Goal: Information Seeking & Learning: Learn about a topic

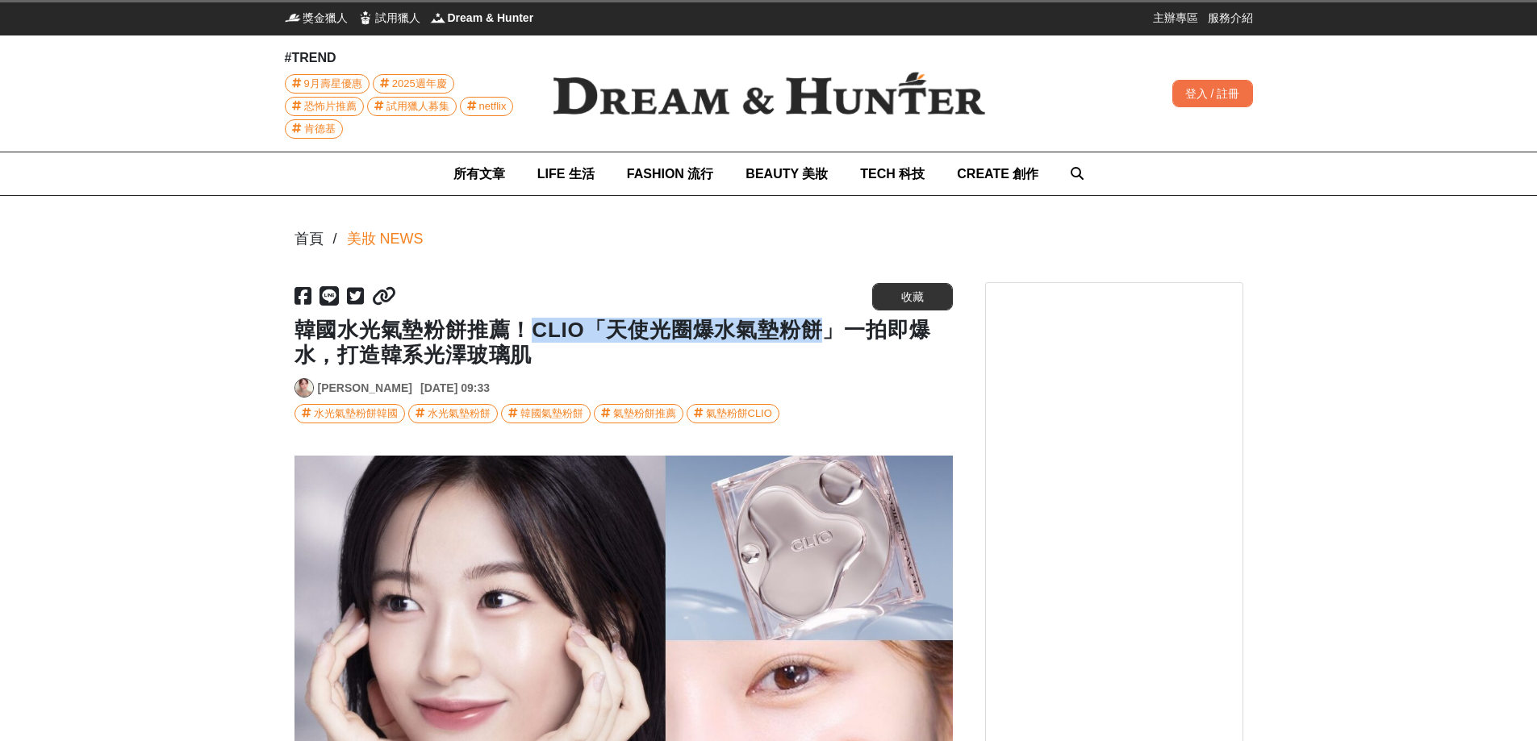
drag, startPoint x: 530, startPoint y: 328, endPoint x: 832, endPoint y: 327, distance: 301.7
click at [832, 327] on h1 "韓國水光氣墊粉餅推薦！CLIO「天使光圈爆水氣墊粉餅」一拍即爆水，打造韓系光澤玻璃肌" at bounding box center [623, 343] width 658 height 50
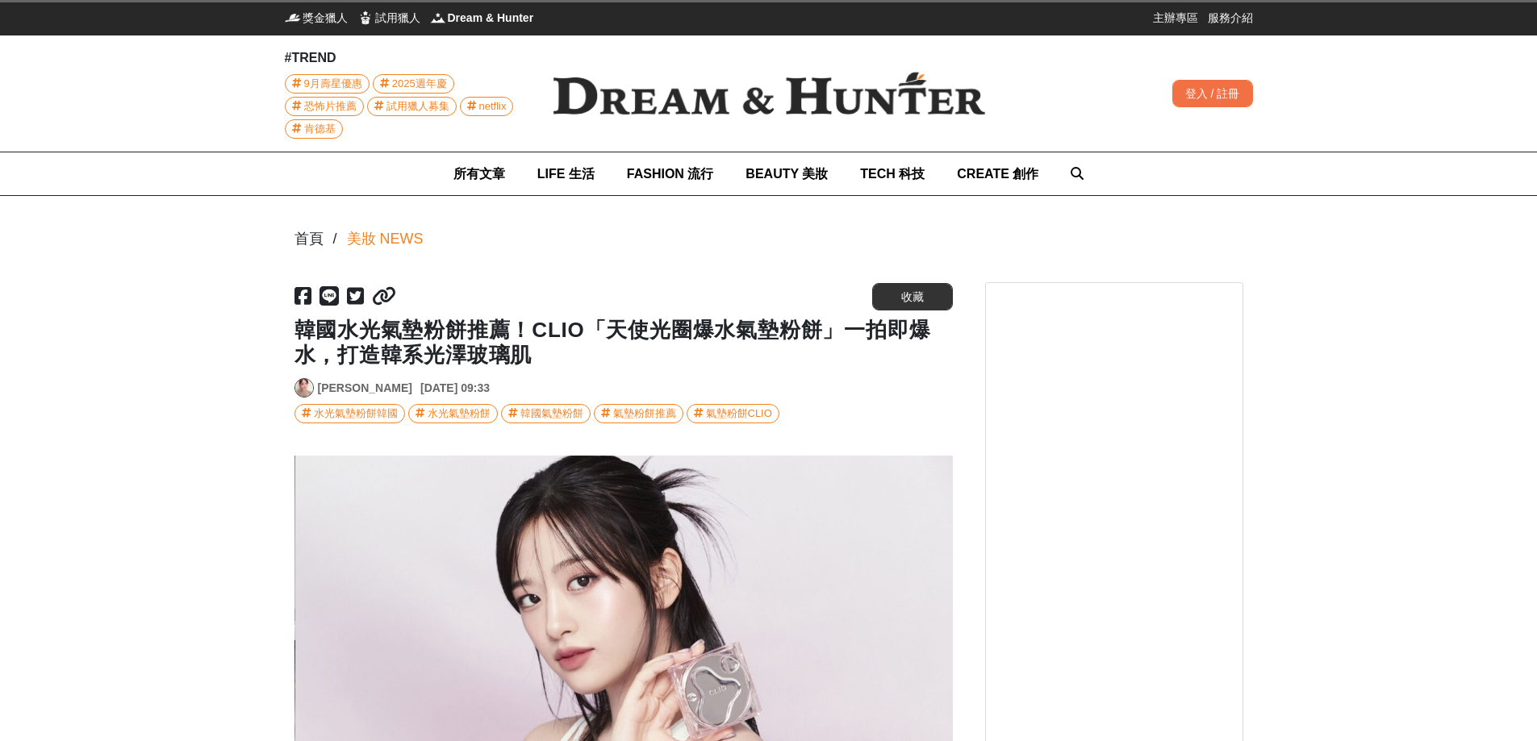
click at [608, 373] on div "[URL][DOMAIN_NAME] 收藏 韓國水光氣墊粉餅推薦！CLIO「天使光圈爆水氣墊粉餅」一拍即爆水，打造韓系光澤玻璃肌 Yulie Yu [DATE…" at bounding box center [623, 352] width 658 height 141
drag, startPoint x: 532, startPoint y: 329, endPoint x: 825, endPoint y: 332, distance: 292.9
click at [833, 332] on h1 "韓國水光氣墊粉餅推薦！CLIO「天使光圈爆水氣墊粉餅」一拍即爆水，打造韓系光澤玻璃肌" at bounding box center [623, 343] width 658 height 50
copy h1 "CLIO「天使光圈爆水氣墊粉餅」"
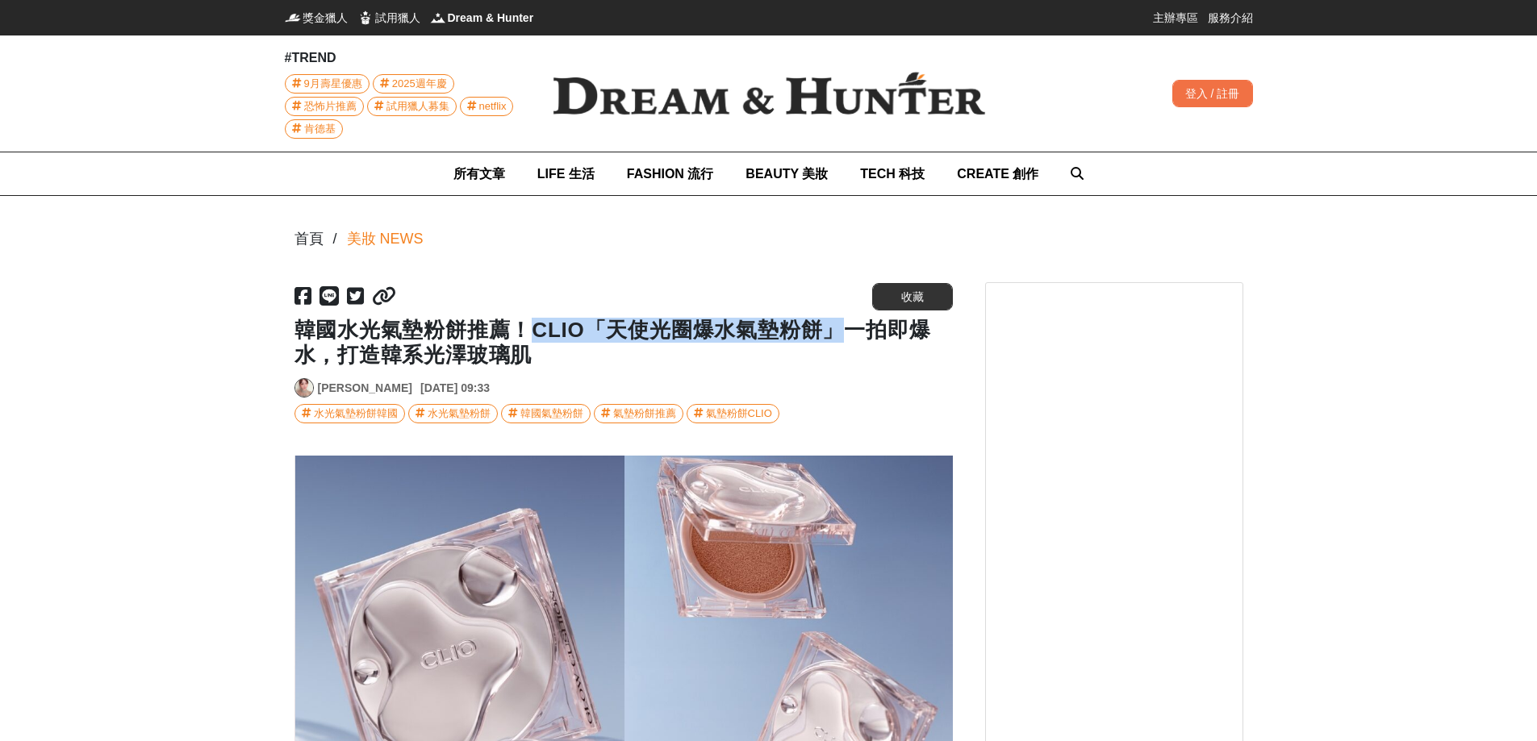
scroll to position [0, 1317]
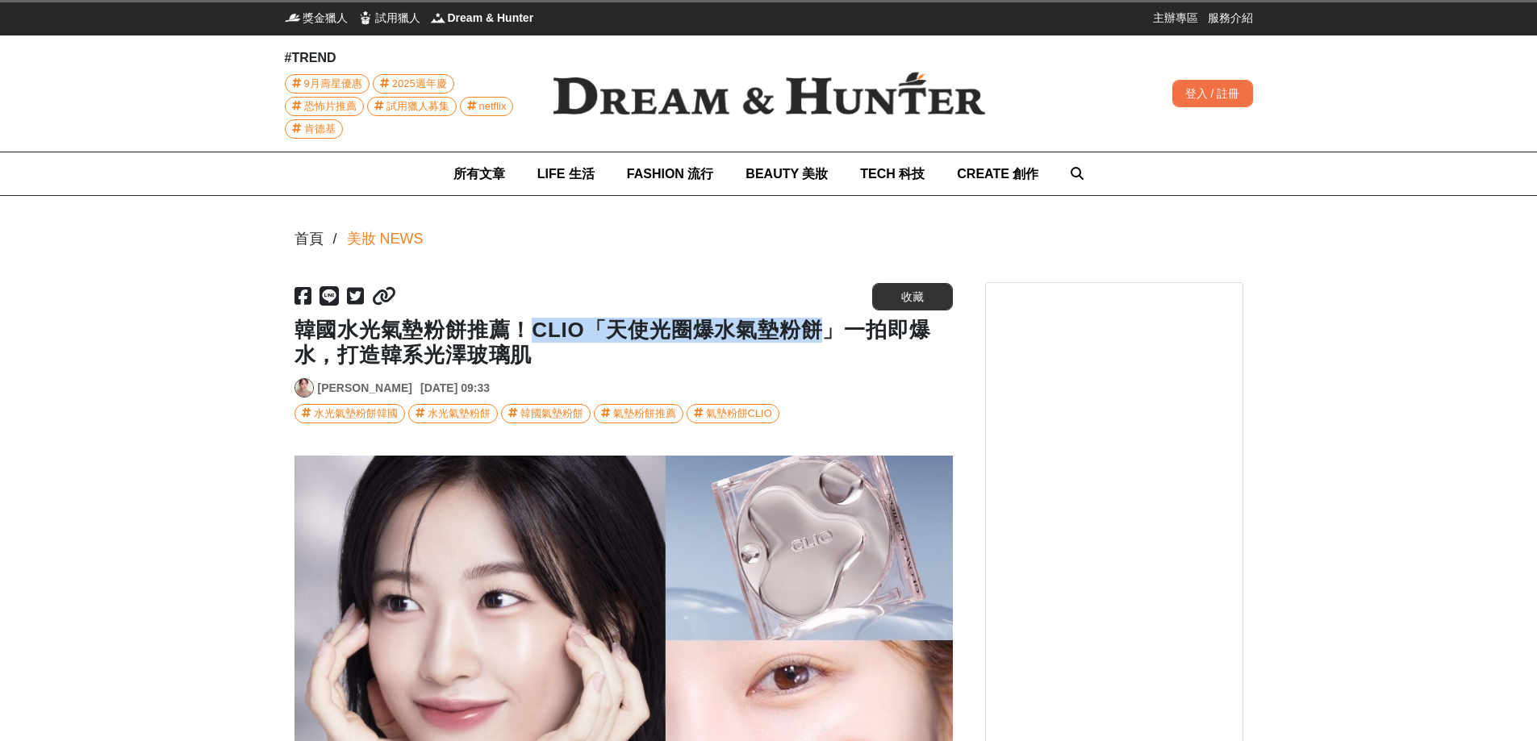
drag, startPoint x: 534, startPoint y: 332, endPoint x: 829, endPoint y: 330, distance: 295.3
click at [829, 330] on h1 "韓國水光氣墊粉餅推薦！CLIO「天使光圈爆水氣墊粉餅」一拍即爆水，打造韓系光澤玻璃肌" at bounding box center [623, 343] width 658 height 50
click at [829, 329] on h1 "韓國水光氣墊粉餅推薦！CLIO「天使光圈爆水氣墊粉餅」一拍即爆水，打造韓系光澤玻璃肌" at bounding box center [623, 343] width 658 height 50
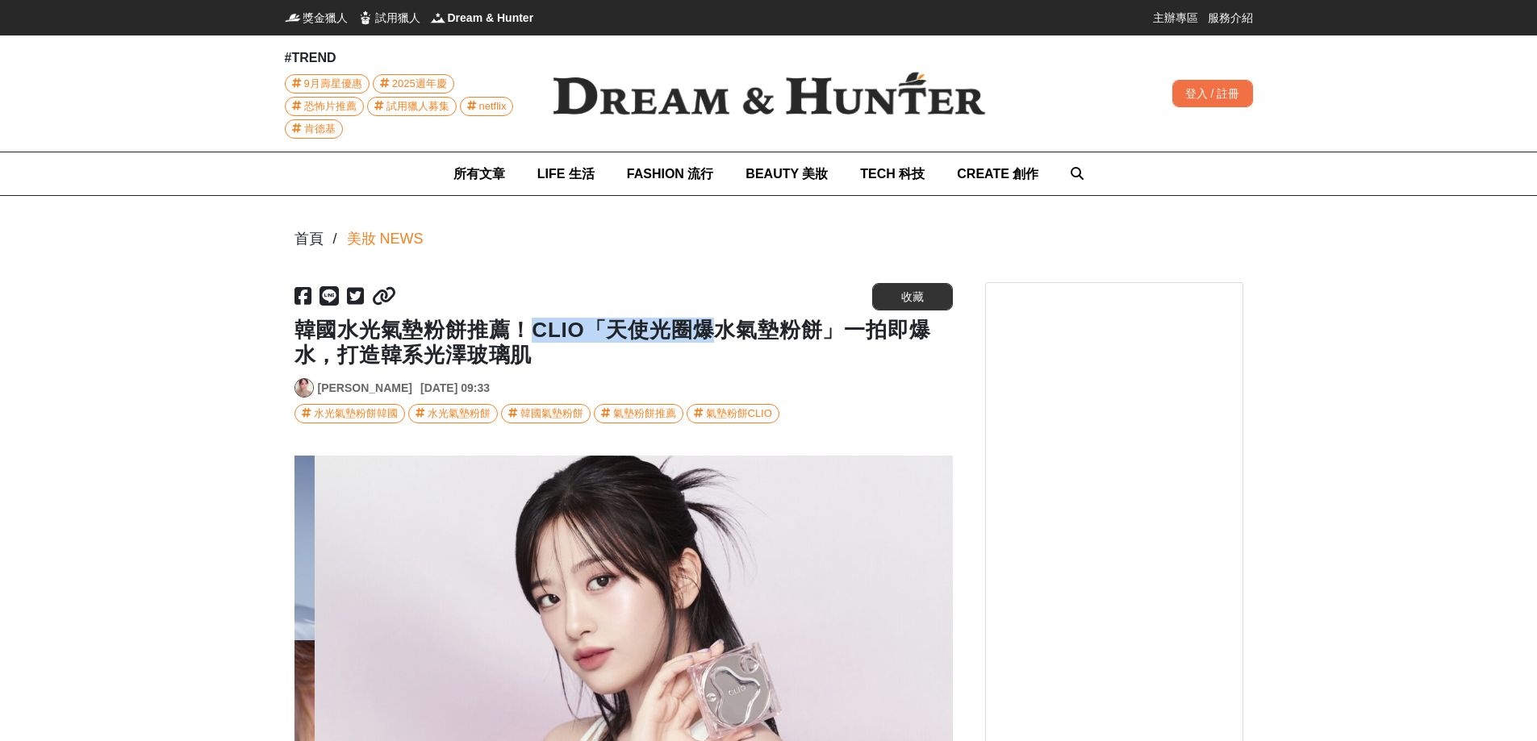
scroll to position [0, 658]
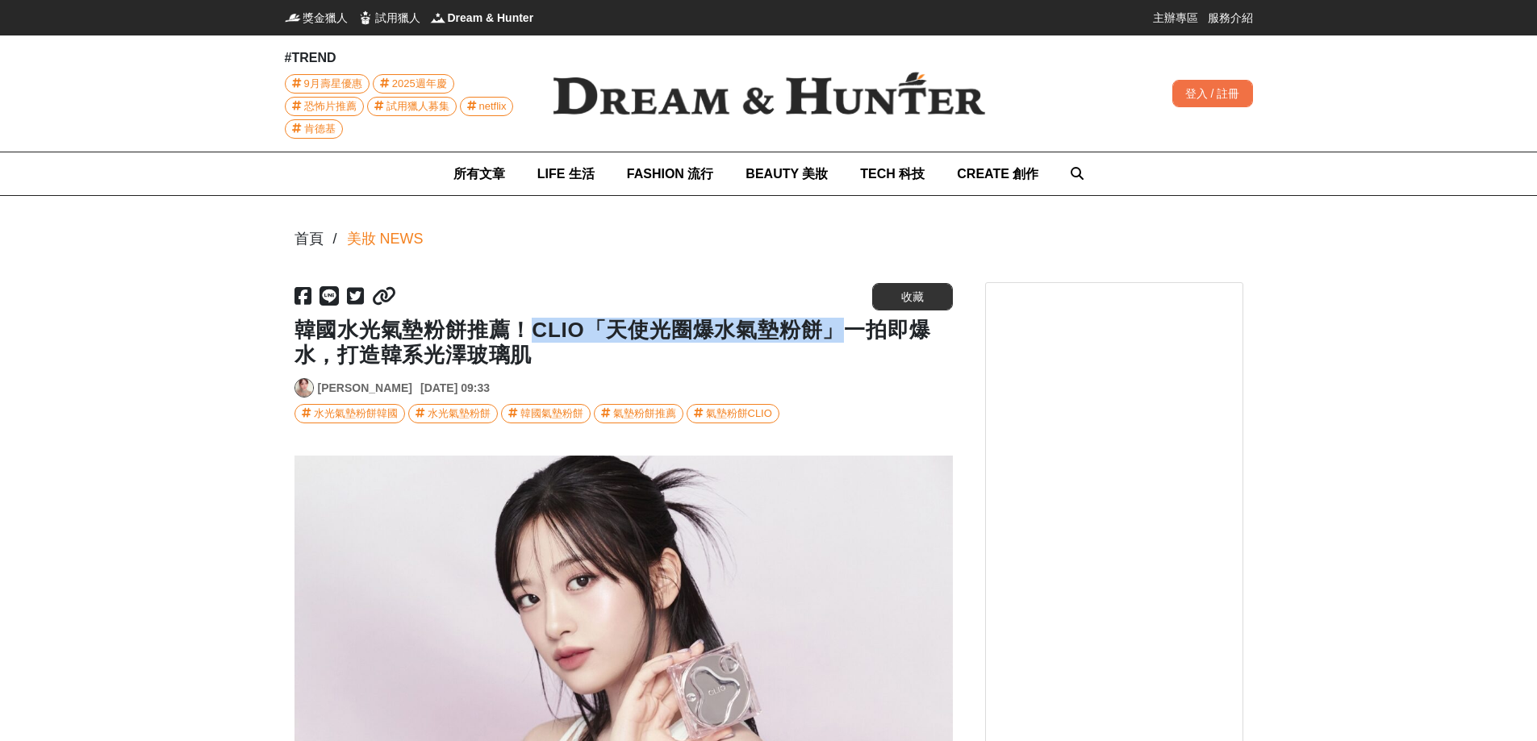
drag, startPoint x: 531, startPoint y: 328, endPoint x: 829, endPoint y: 335, distance: 297.8
click at [833, 337] on h1 "韓國水光氣墊粉餅推薦！CLIO「天使光圈爆水氣墊粉餅」一拍即爆水，打造韓系光澤玻璃肌" at bounding box center [623, 343] width 658 height 50
copy h1 "CLIO「天使光圈爆水氣墊粉餅」"
click at [740, 365] on h1 "韓國水光氣墊粉餅推薦！CLIO「天使光圈爆水氣墊粉餅」一拍即爆水，打造韓系光澤玻璃肌" at bounding box center [623, 343] width 658 height 50
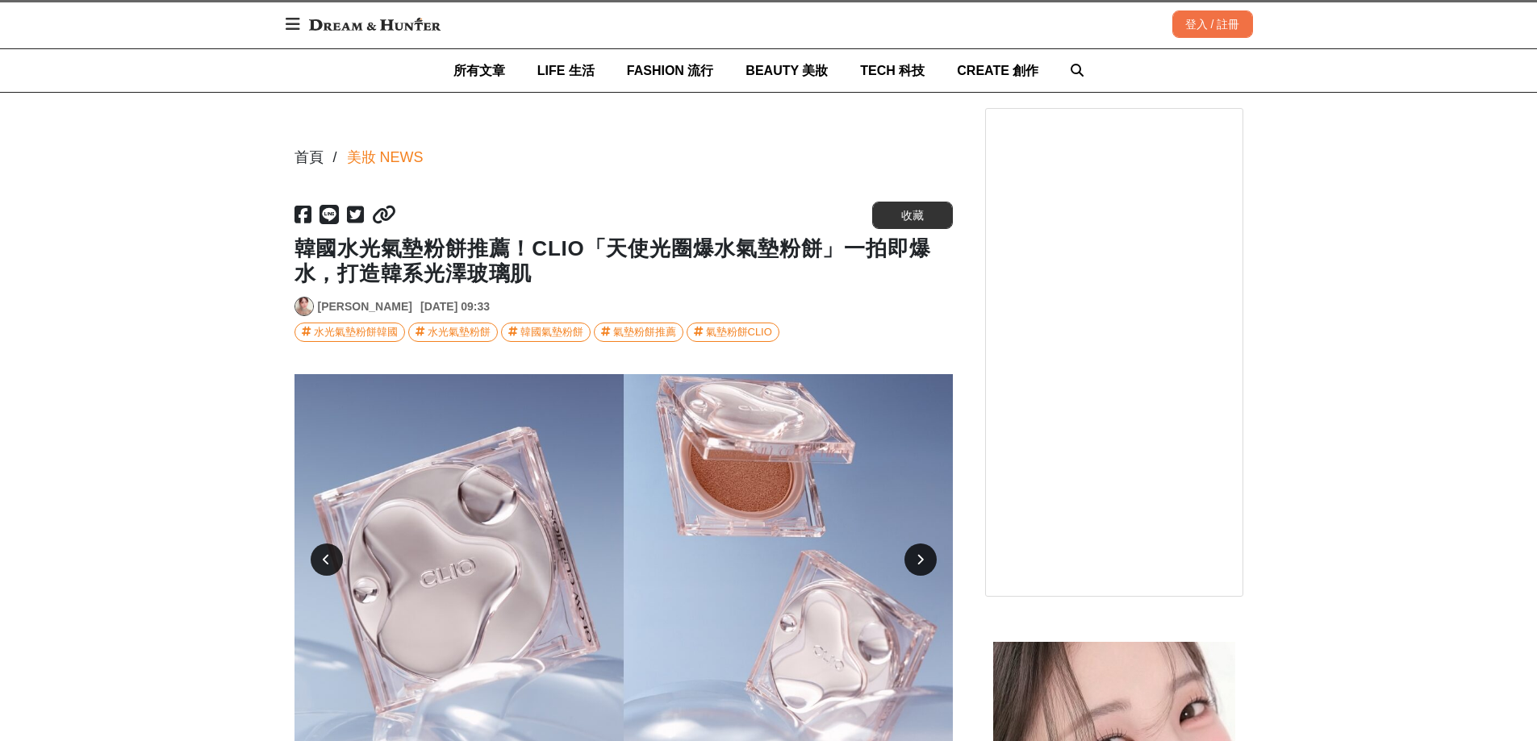
scroll to position [242, 0]
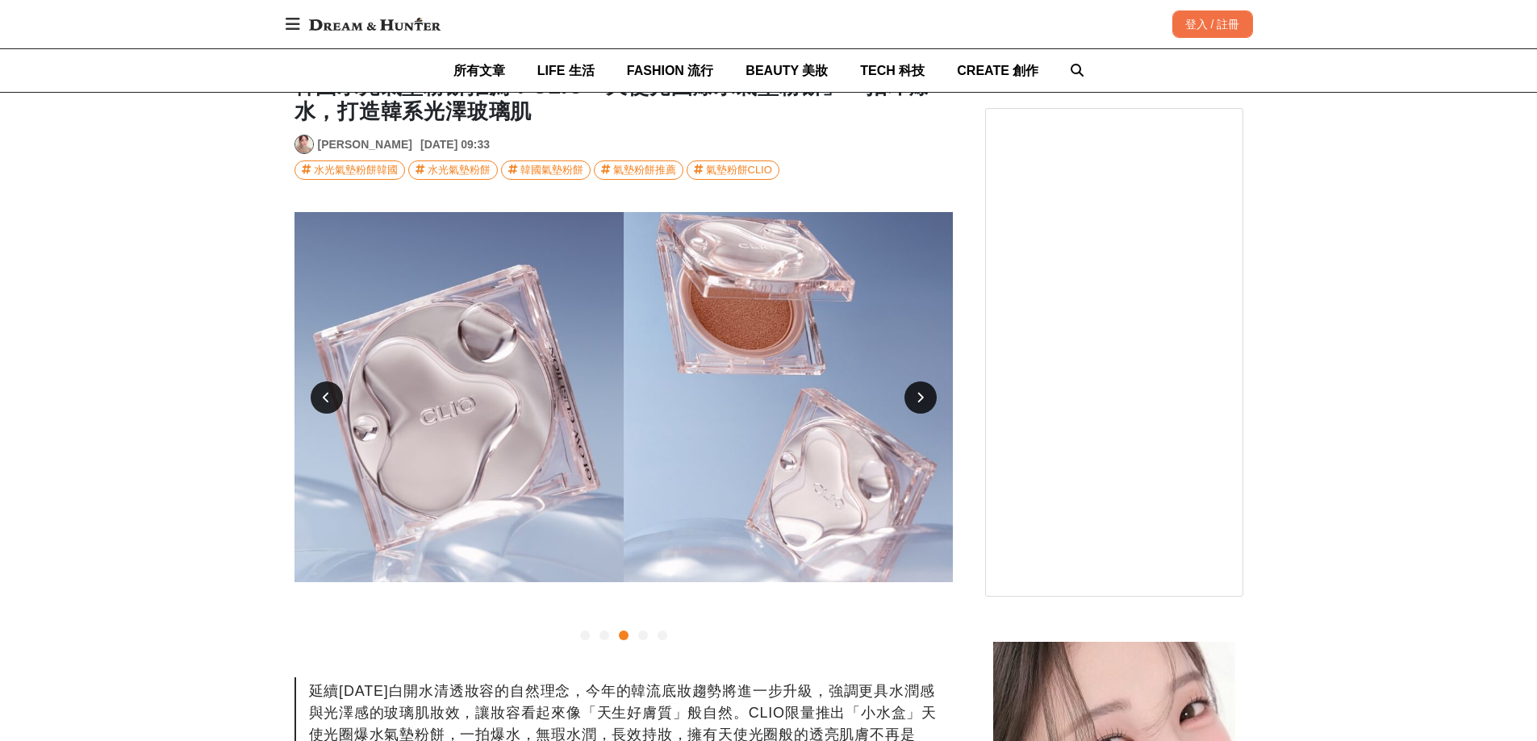
click at [725, 361] on img at bounding box center [623, 397] width 658 height 370
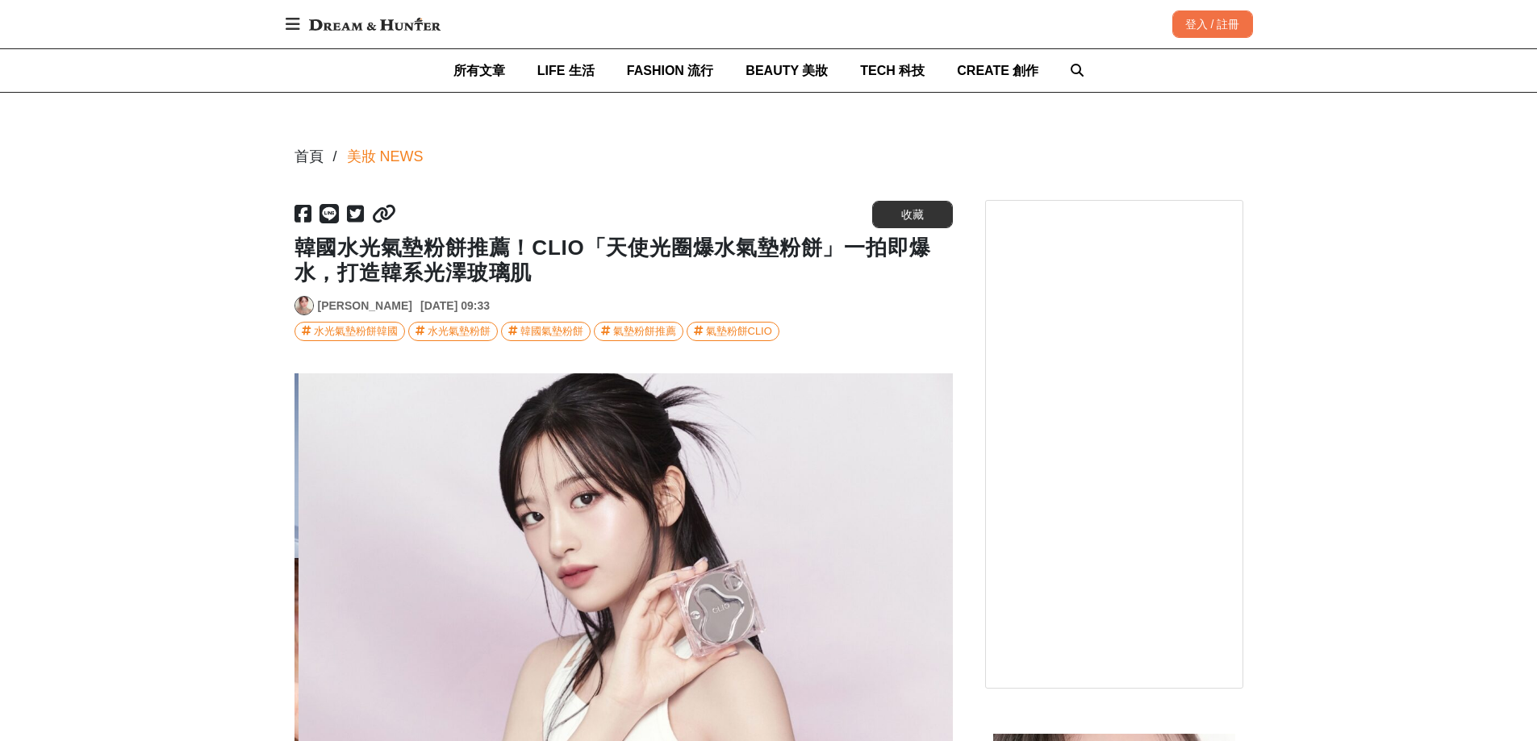
scroll to position [0, 658]
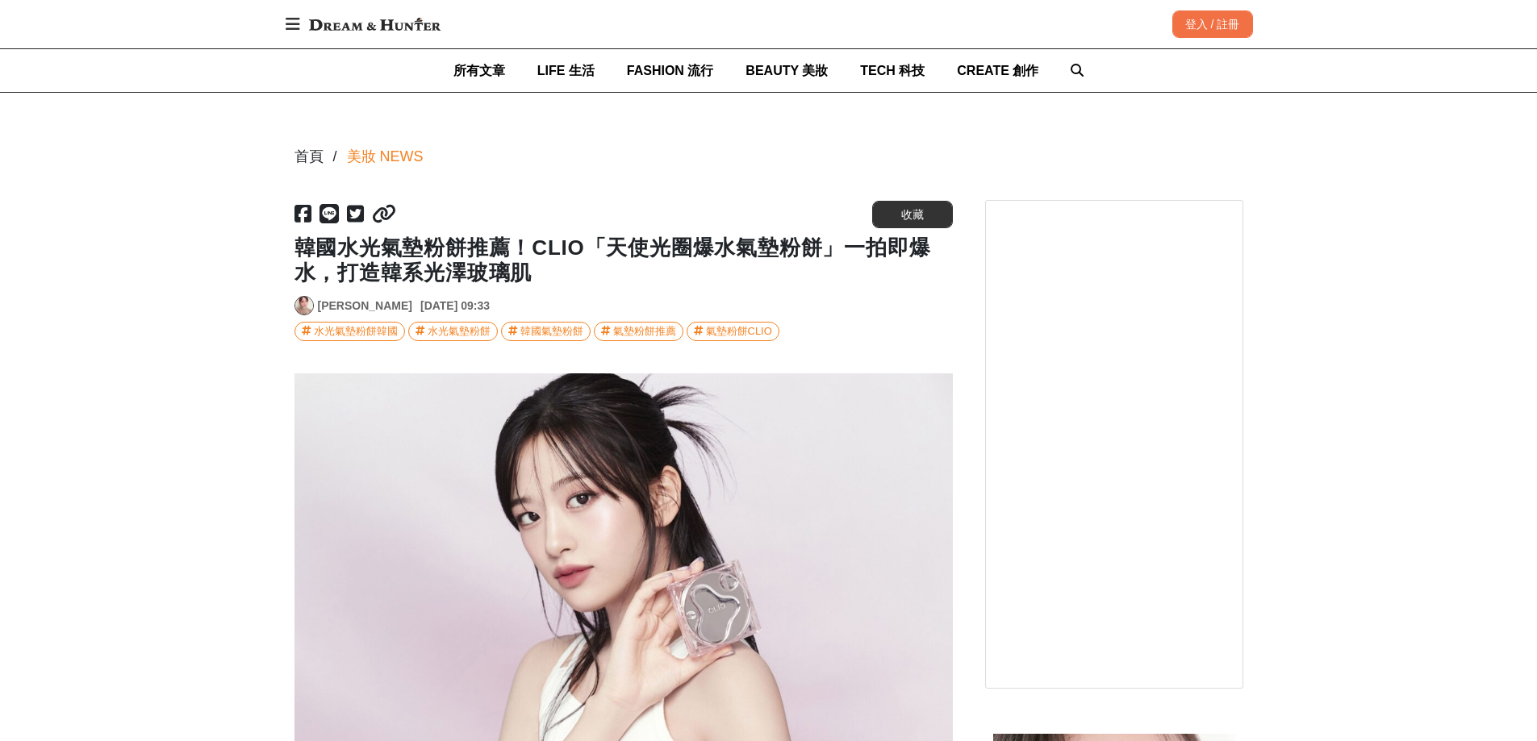
drag, startPoint x: 1548, startPoint y: 1, endPoint x: 77, endPoint y: 224, distance: 1488.5
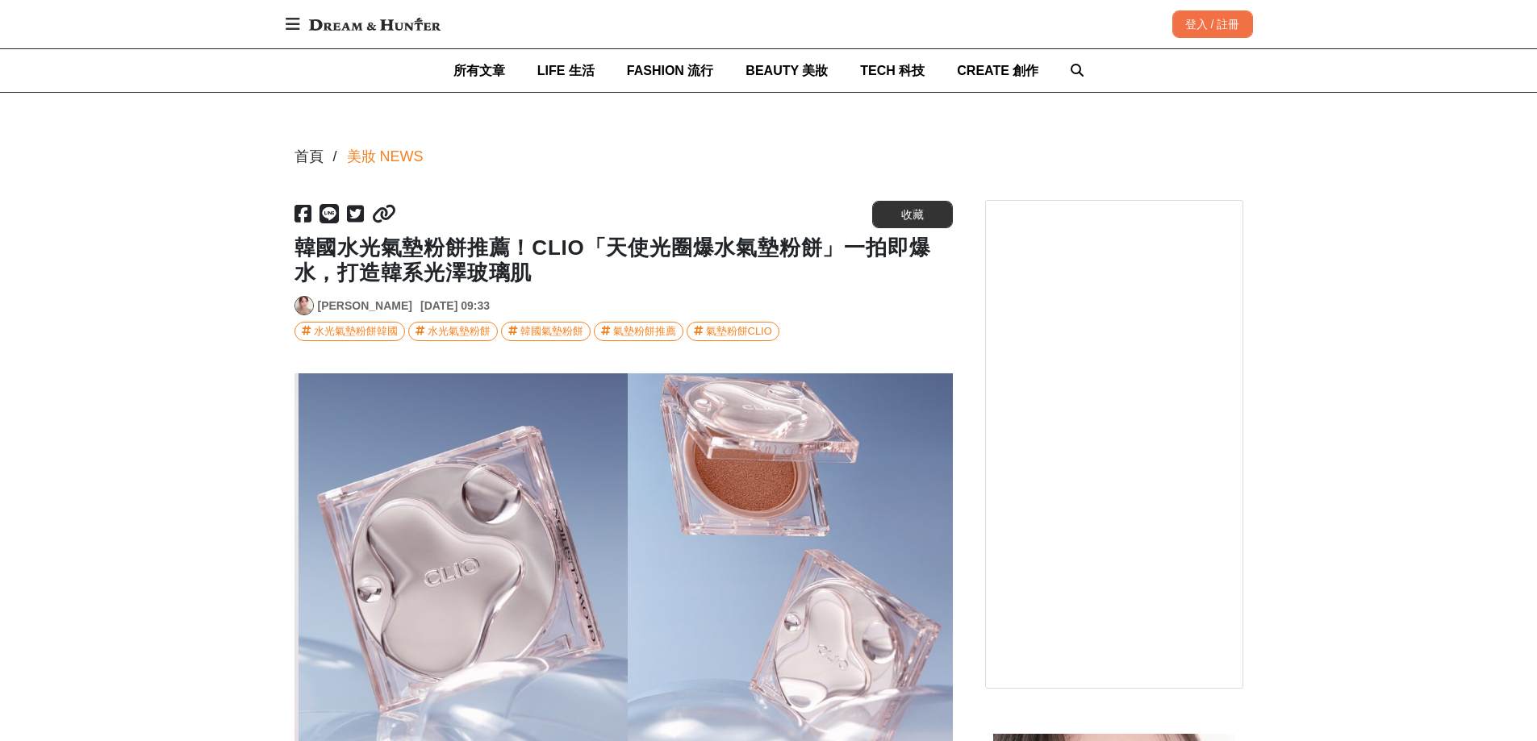
scroll to position [0, 1317]
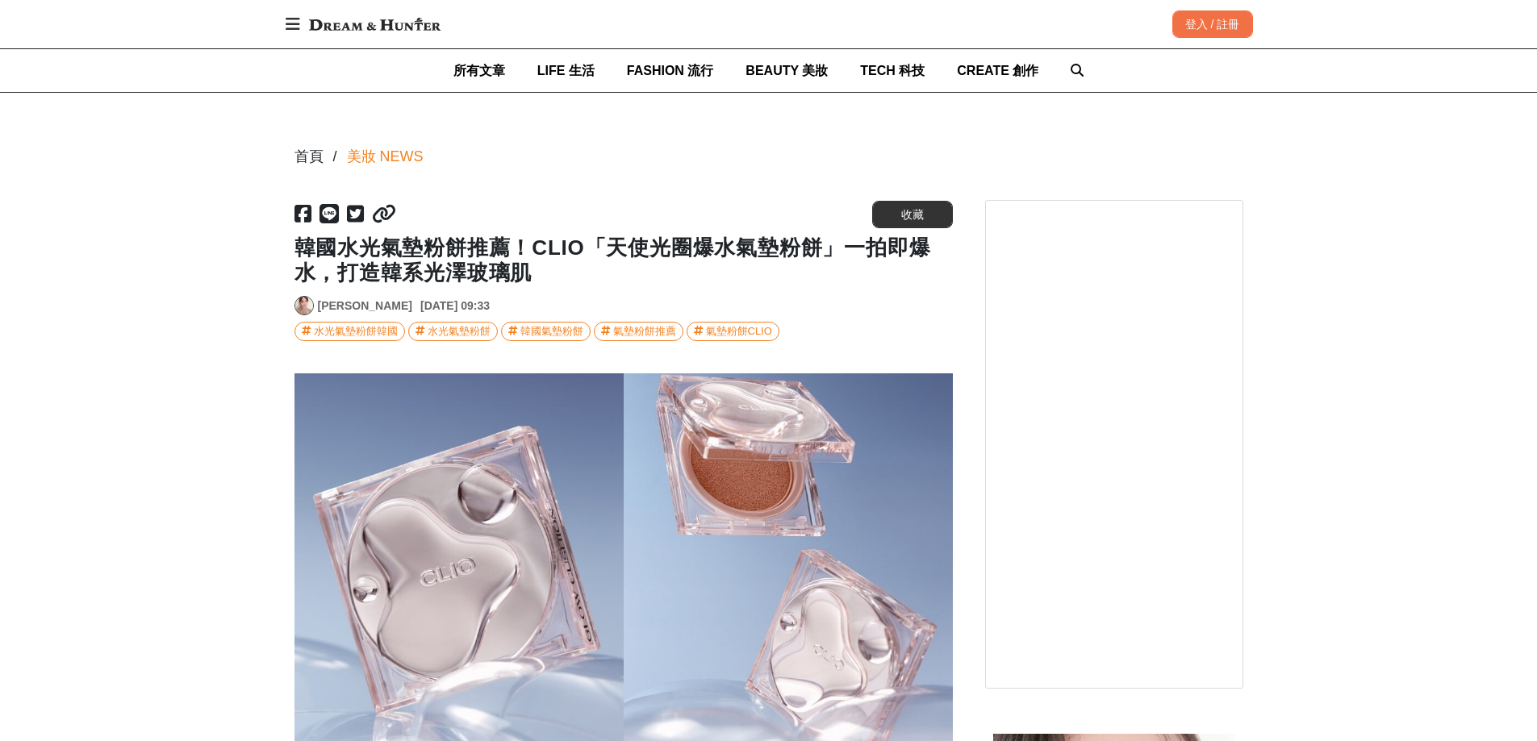
drag, startPoint x: 155, startPoint y: 120, endPoint x: 272, endPoint y: 44, distance: 139.9
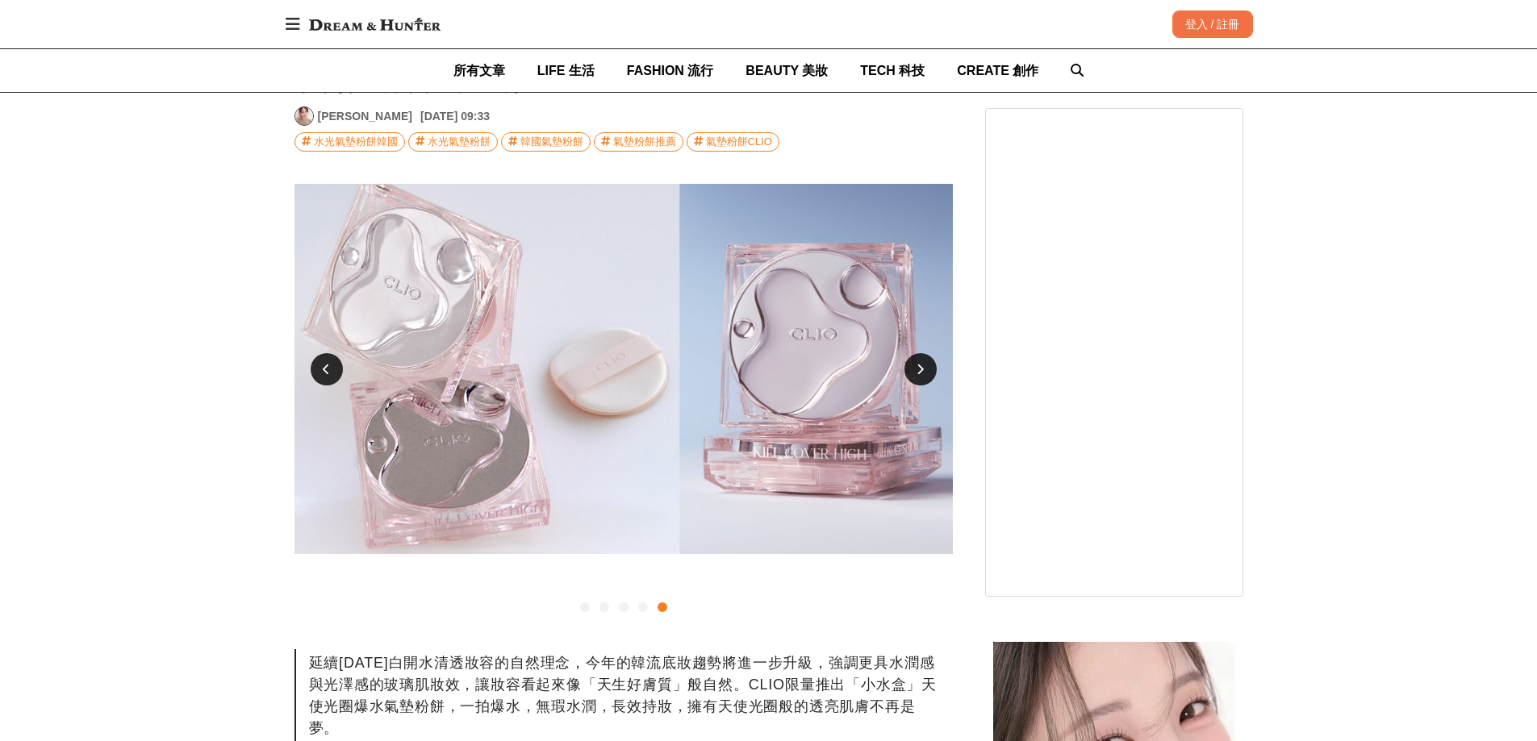
scroll to position [242, 0]
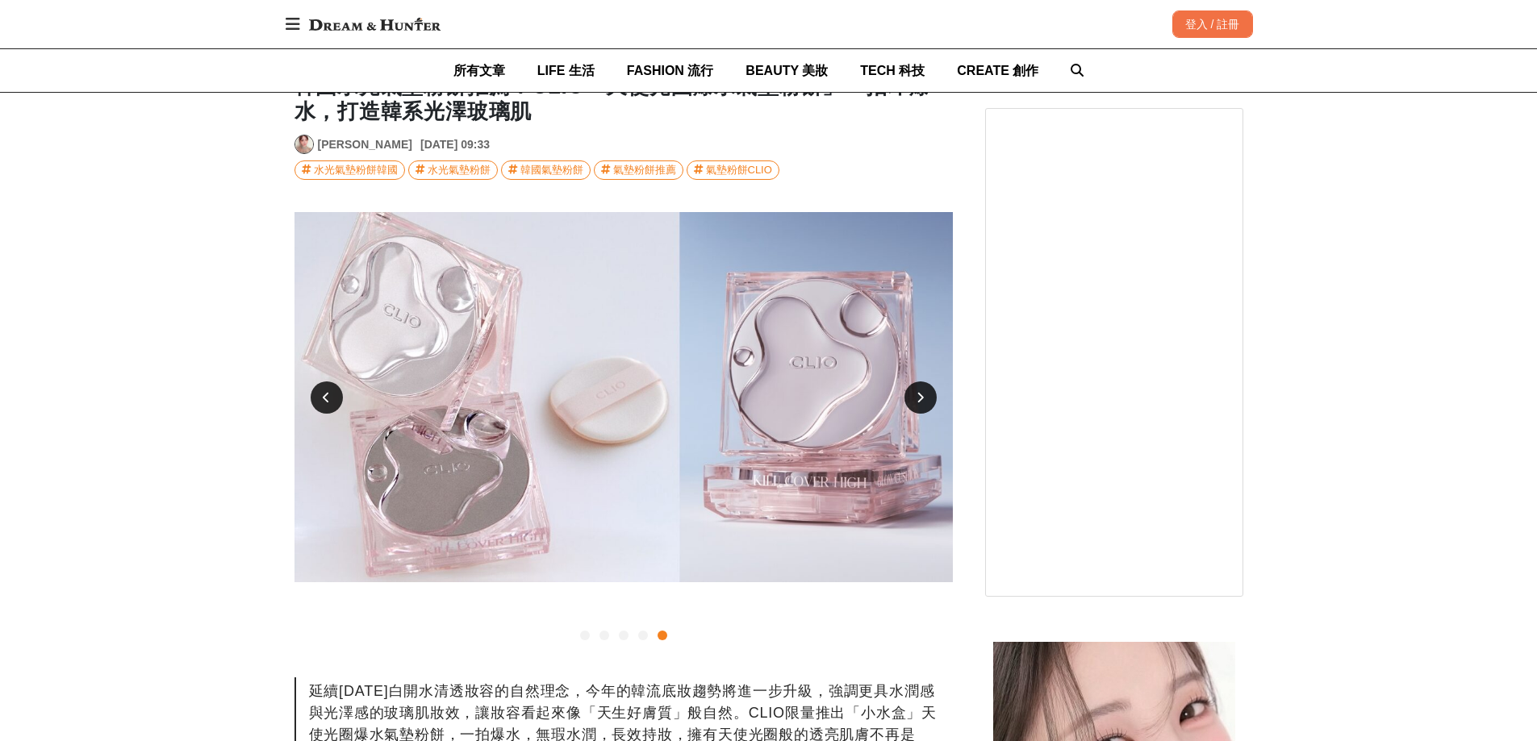
click at [342, 398] on div at bounding box center [327, 398] width 32 height 32
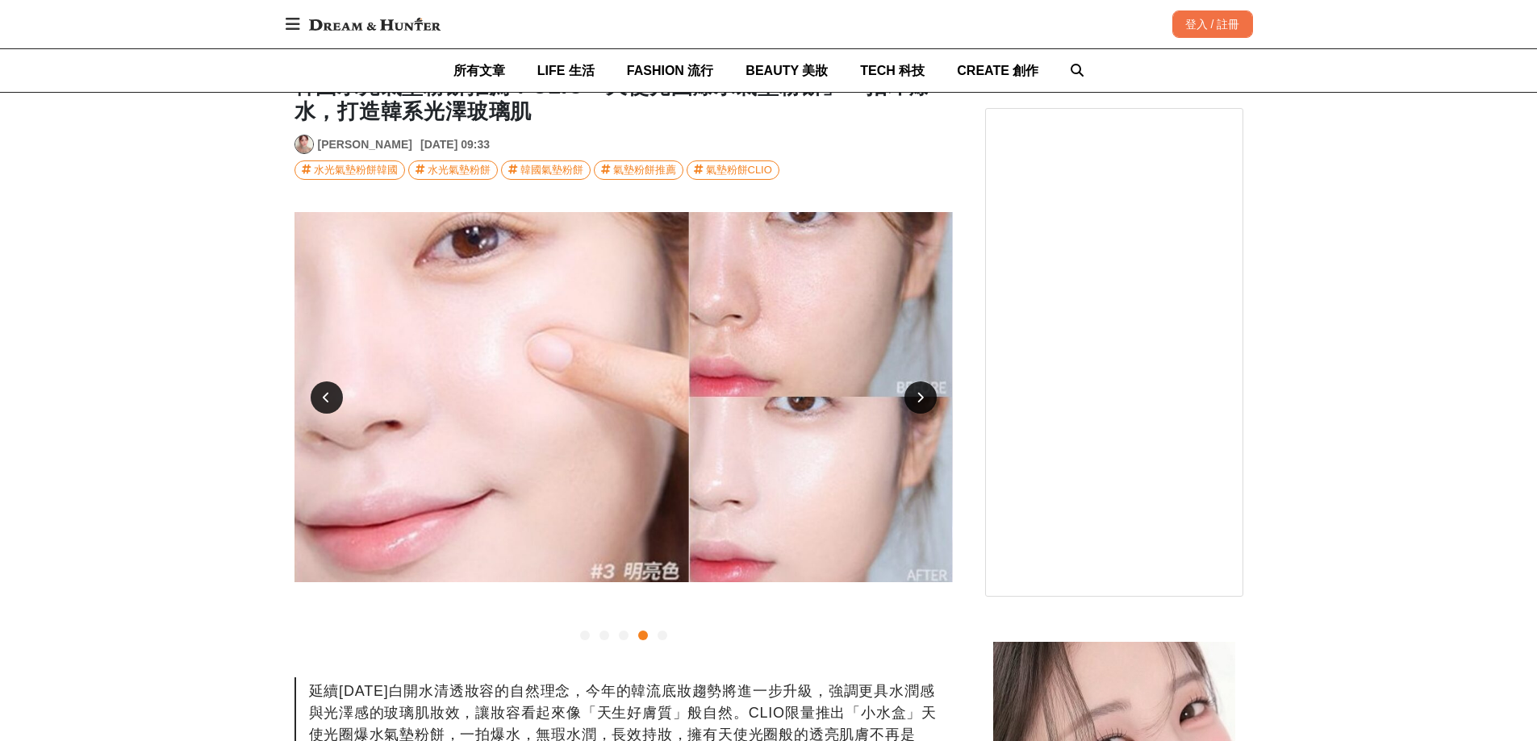
scroll to position [0, 1975]
click at [916, 395] on div at bounding box center [920, 398] width 32 height 32
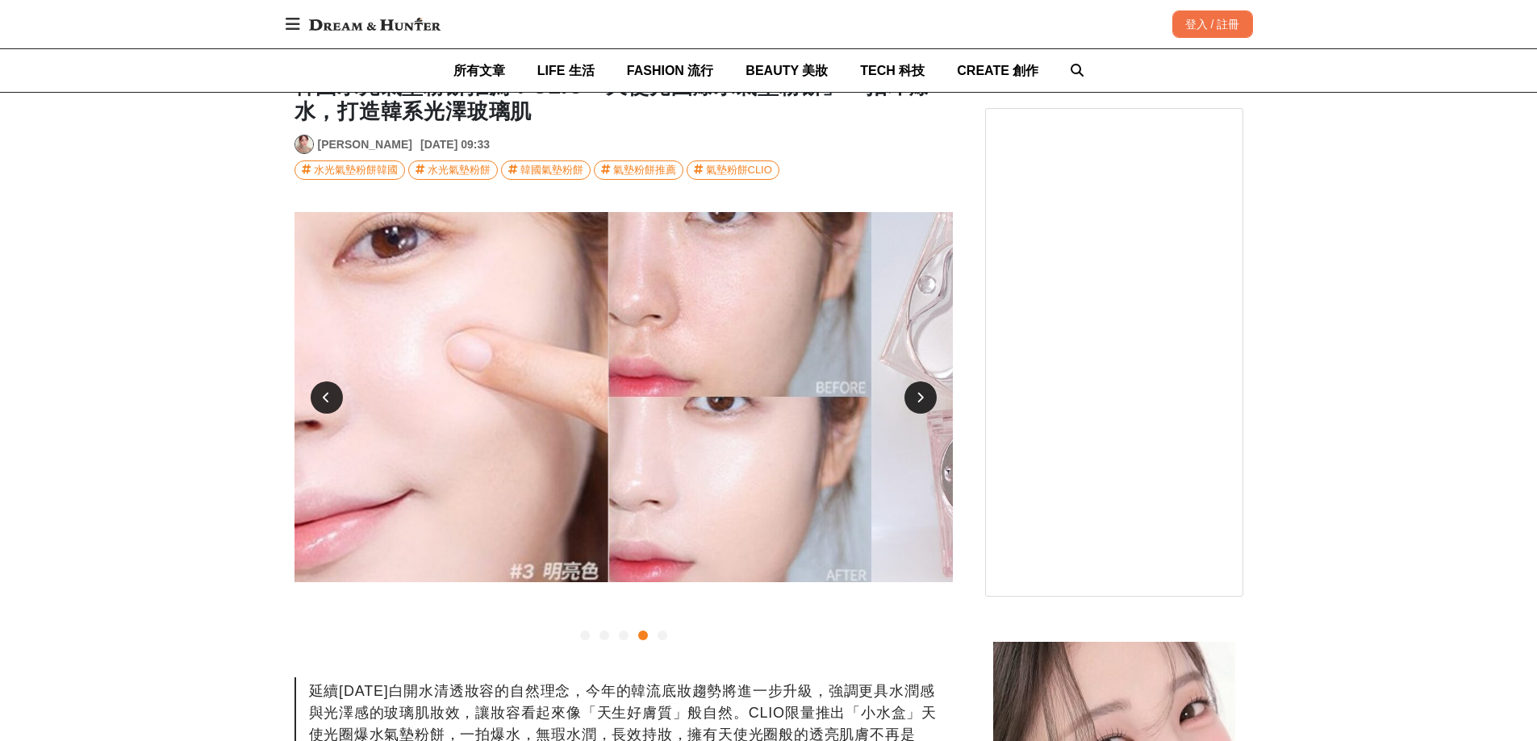
click at [916, 393] on div at bounding box center [920, 398] width 32 height 32
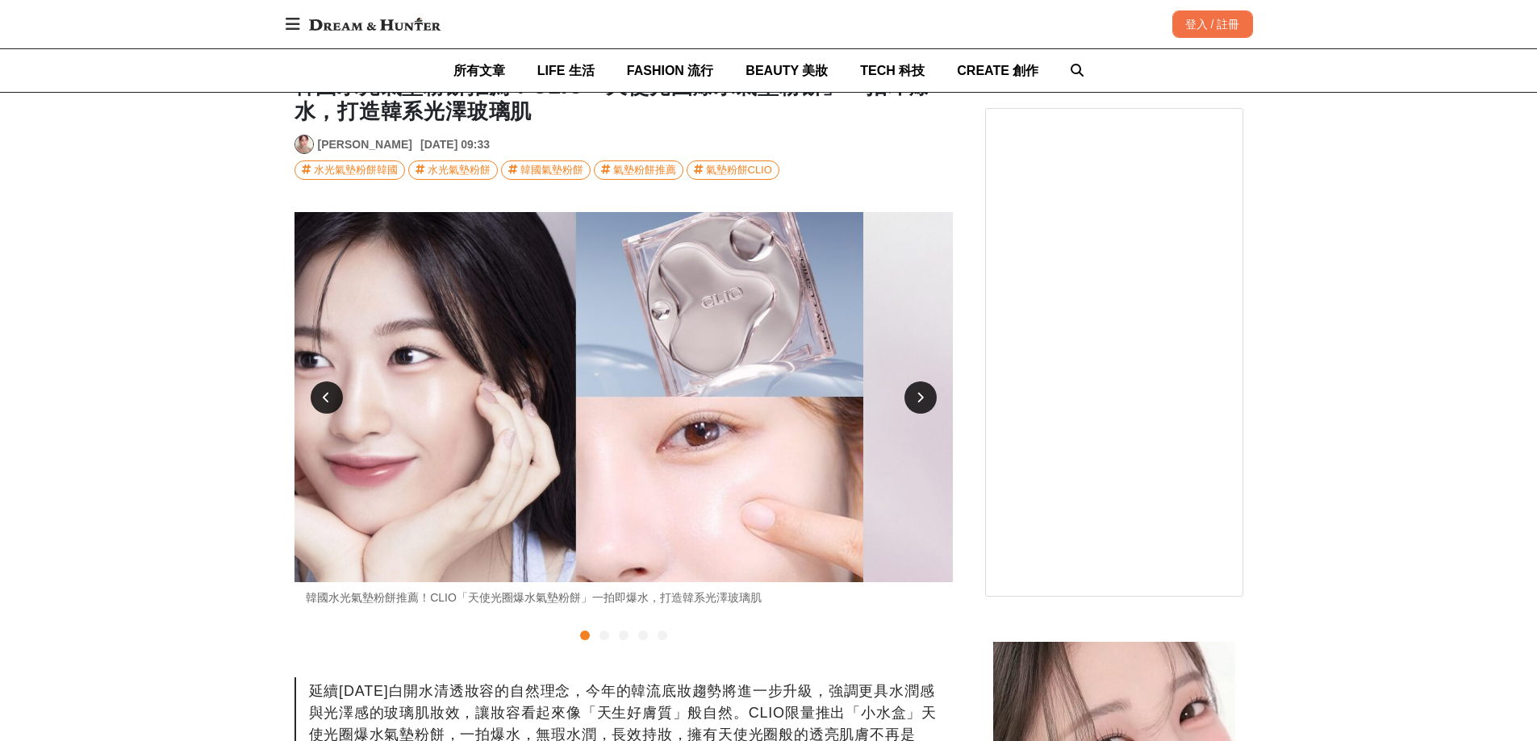
scroll to position [0, 0]
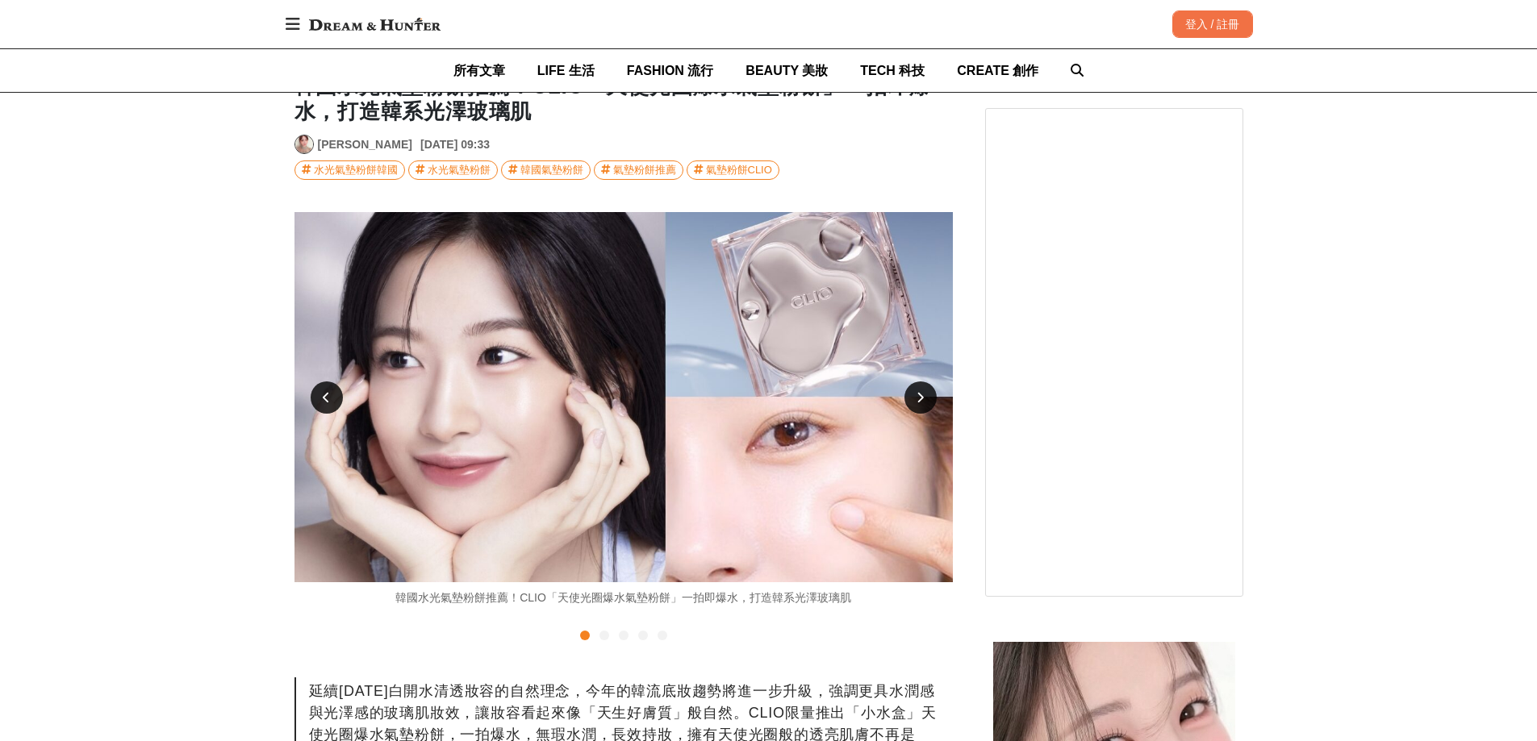
click at [933, 390] on div at bounding box center [920, 398] width 32 height 32
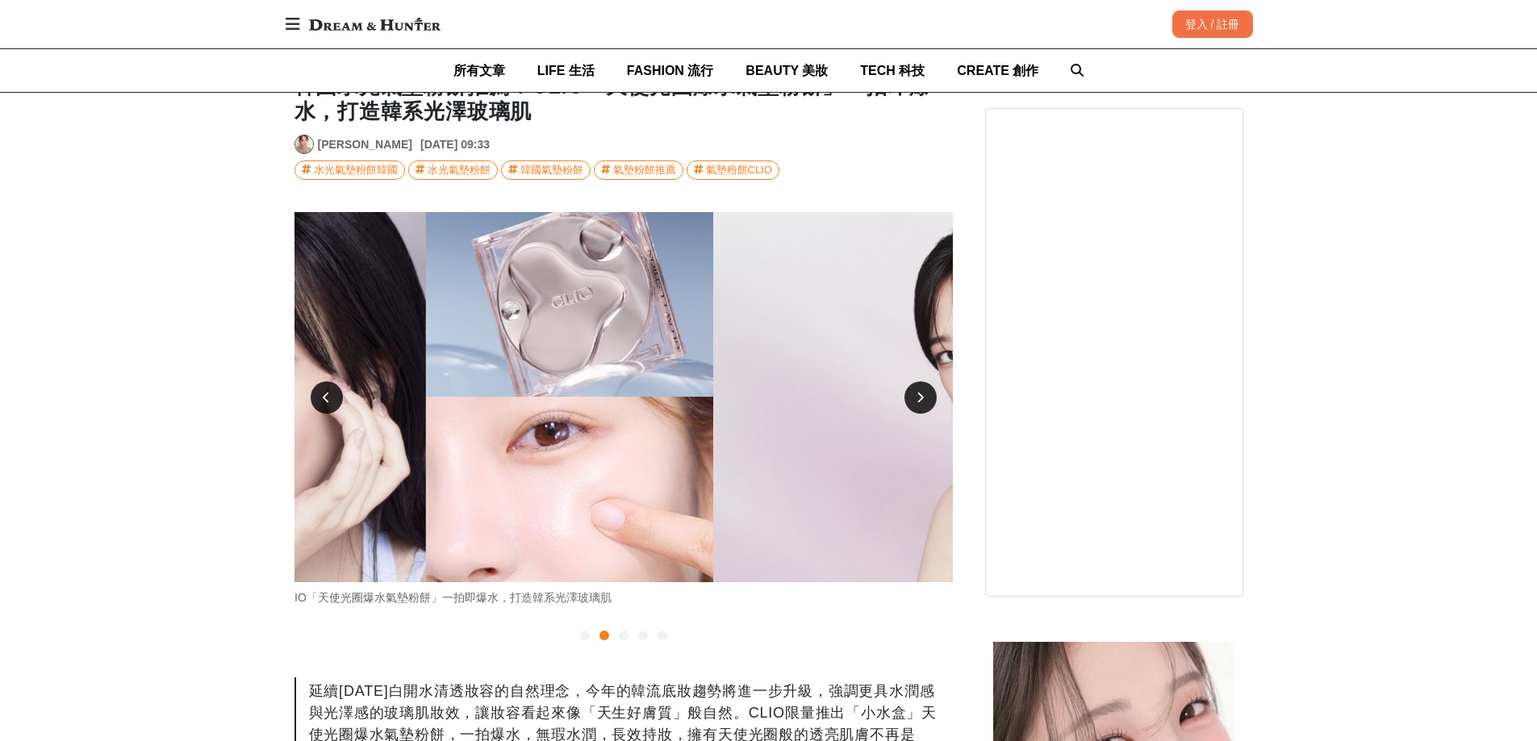
click at [933, 390] on div at bounding box center [920, 398] width 32 height 32
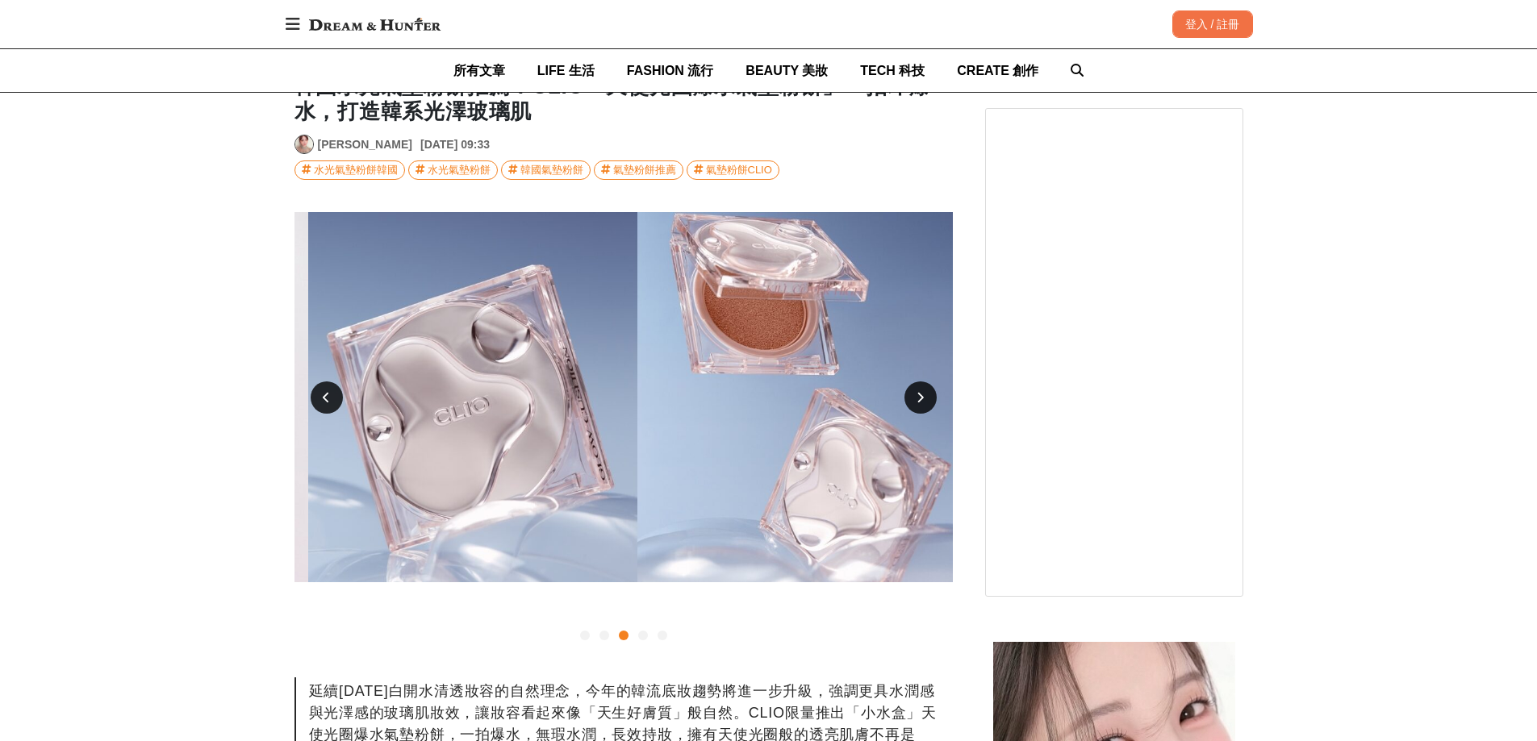
click at [933, 390] on div at bounding box center [920, 398] width 32 height 32
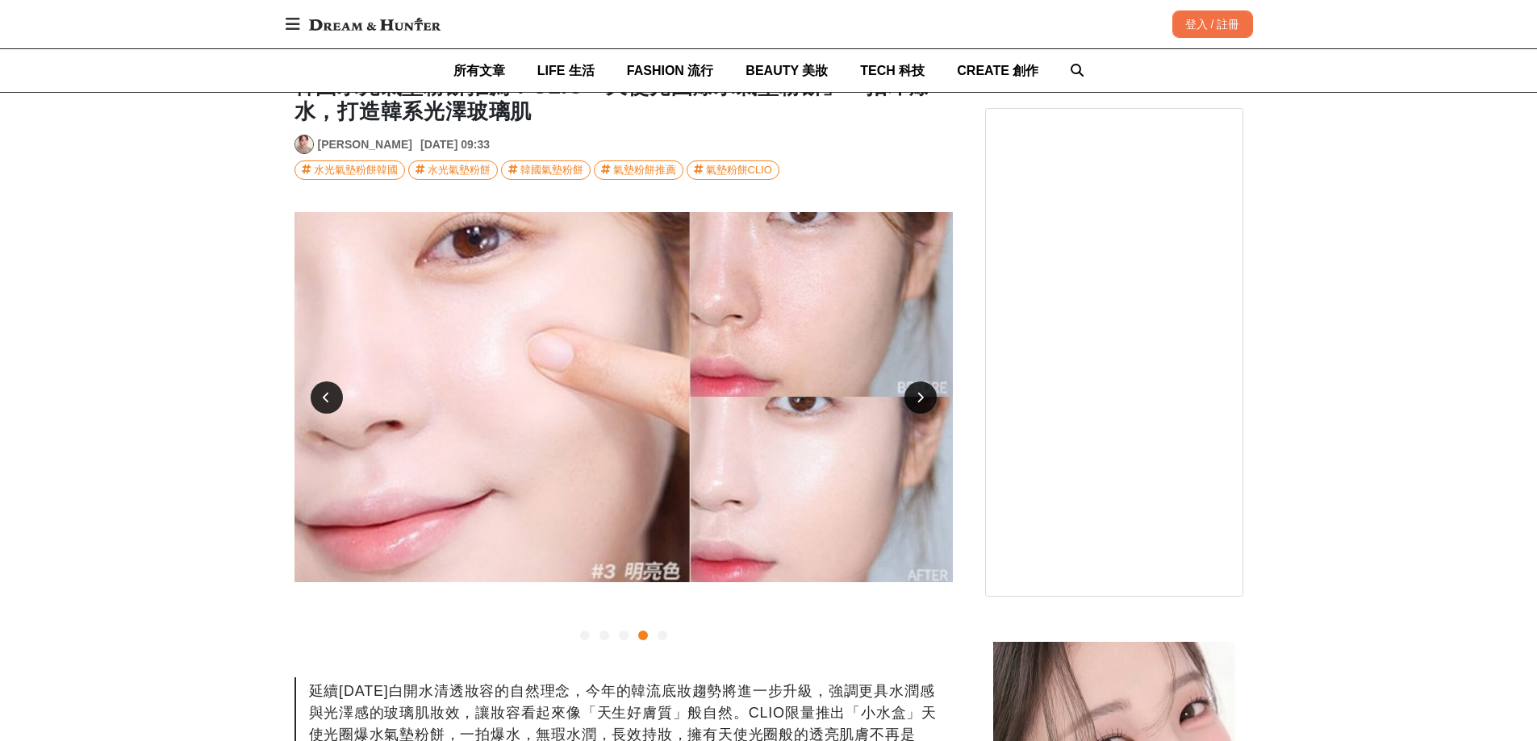
click at [327, 387] on div at bounding box center [327, 398] width 32 height 32
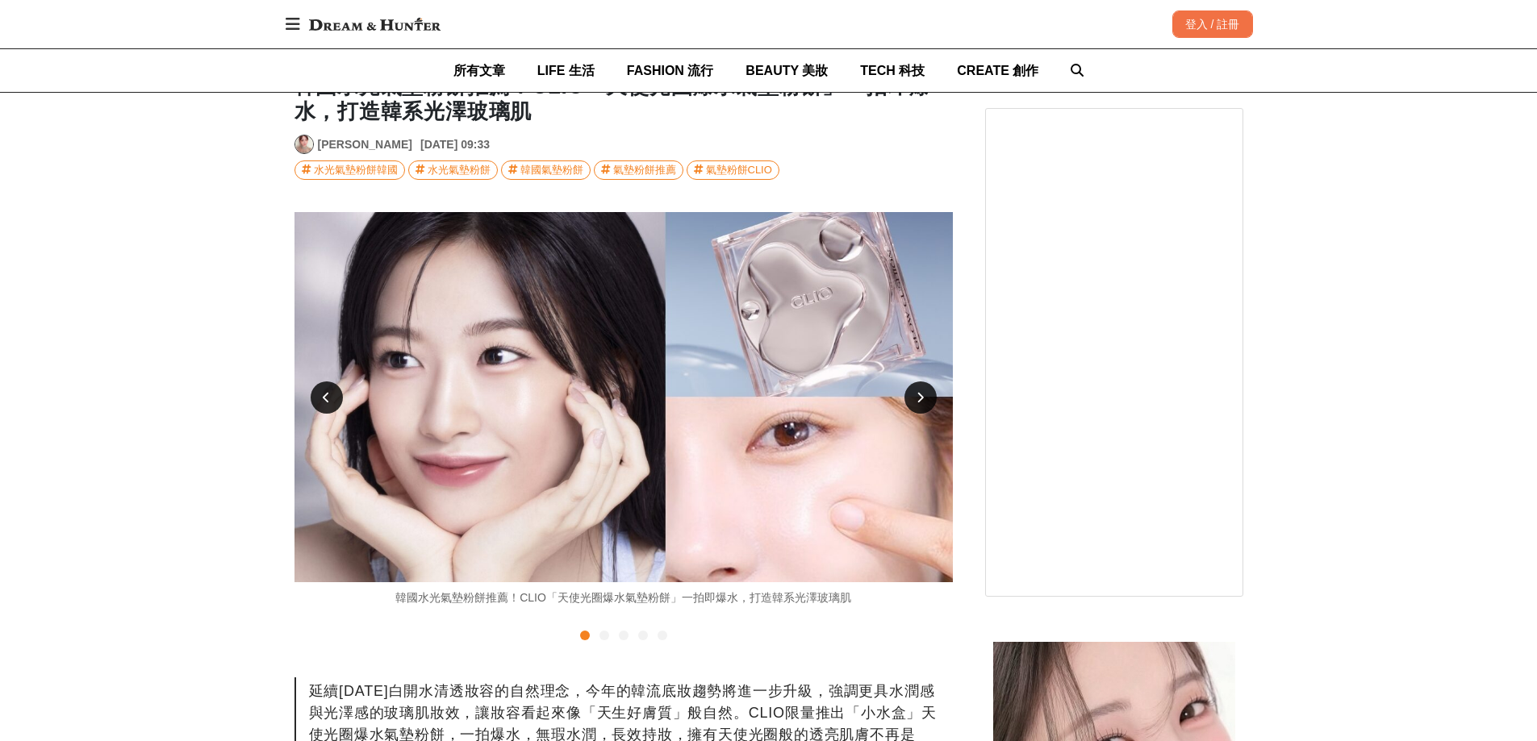
click at [918, 404] on div at bounding box center [920, 398] width 32 height 32
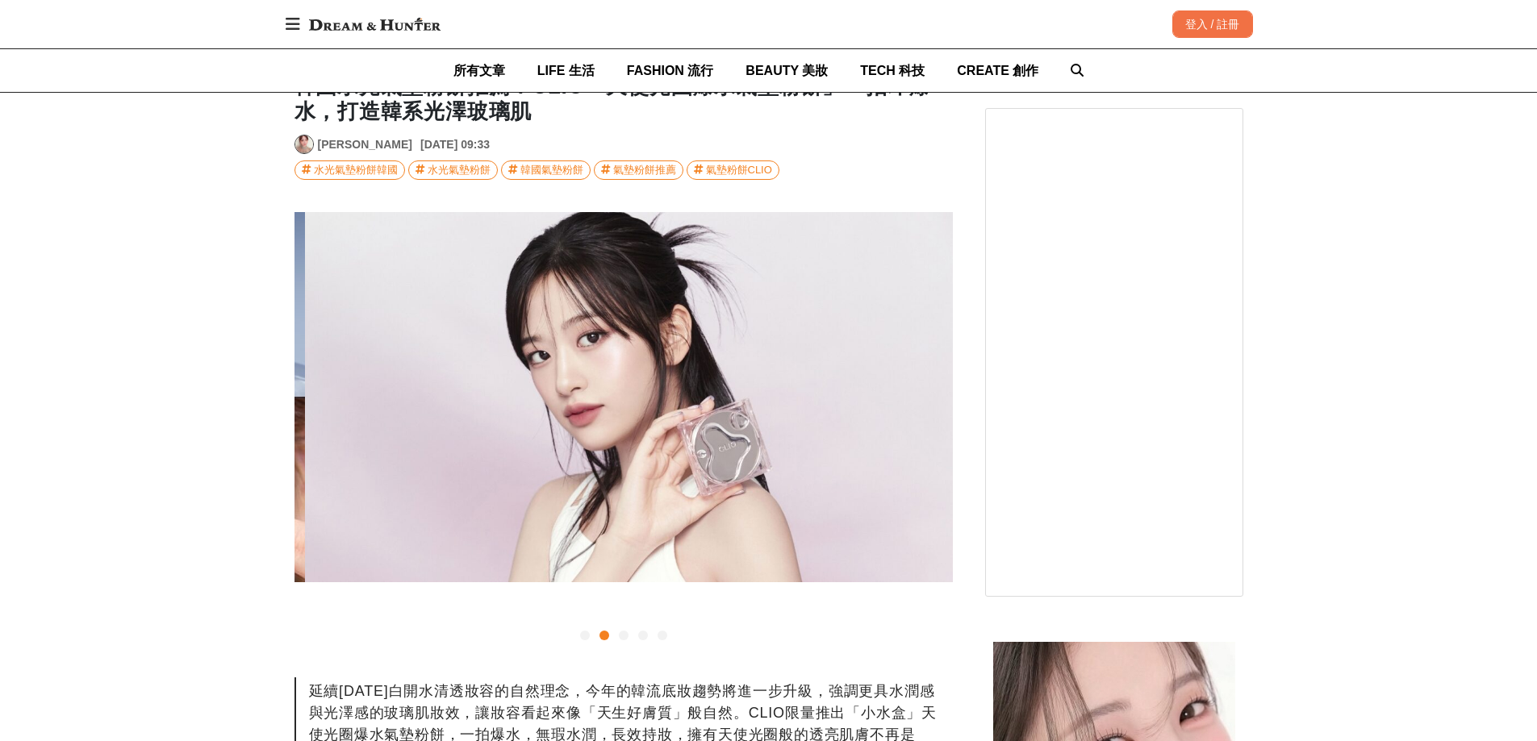
scroll to position [0, 658]
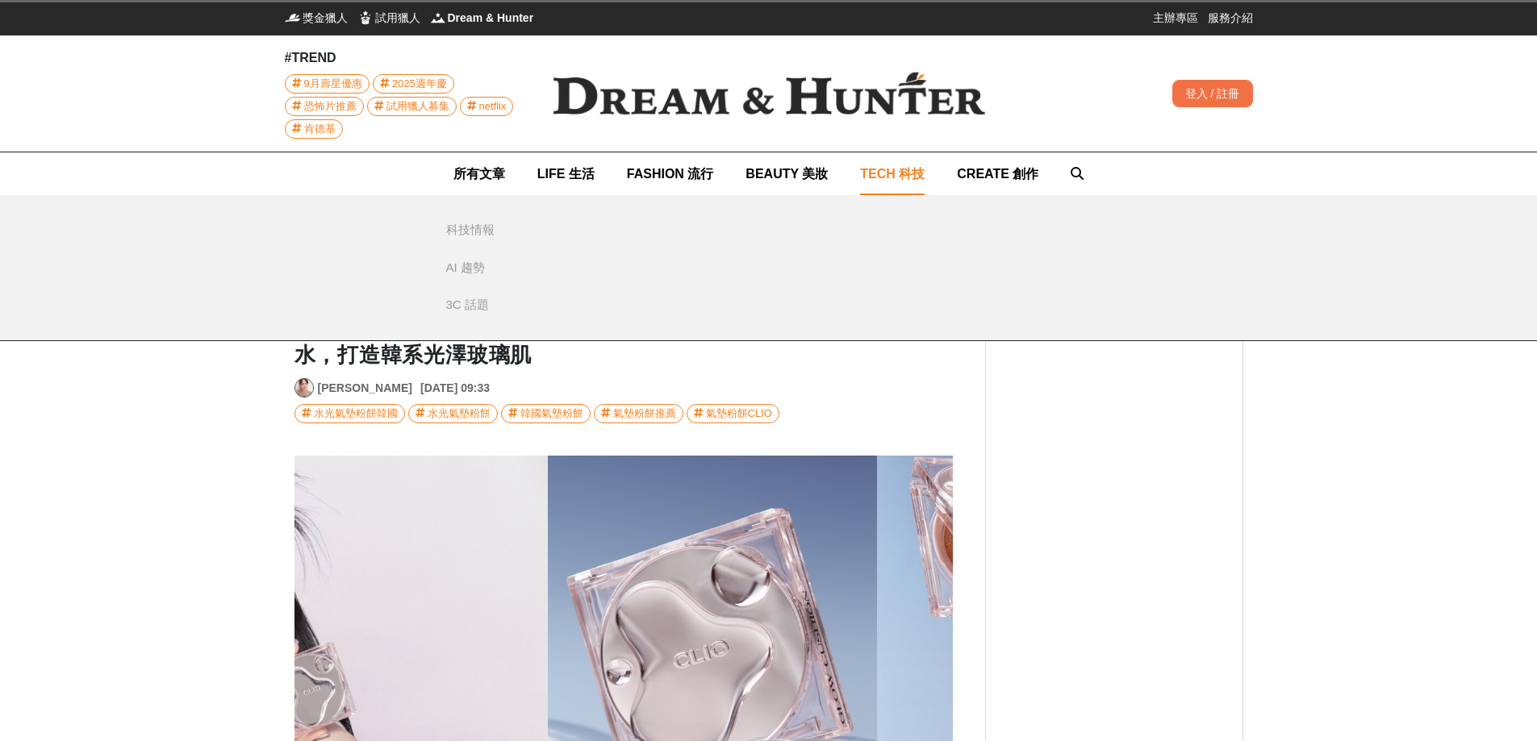
scroll to position [0, 658]
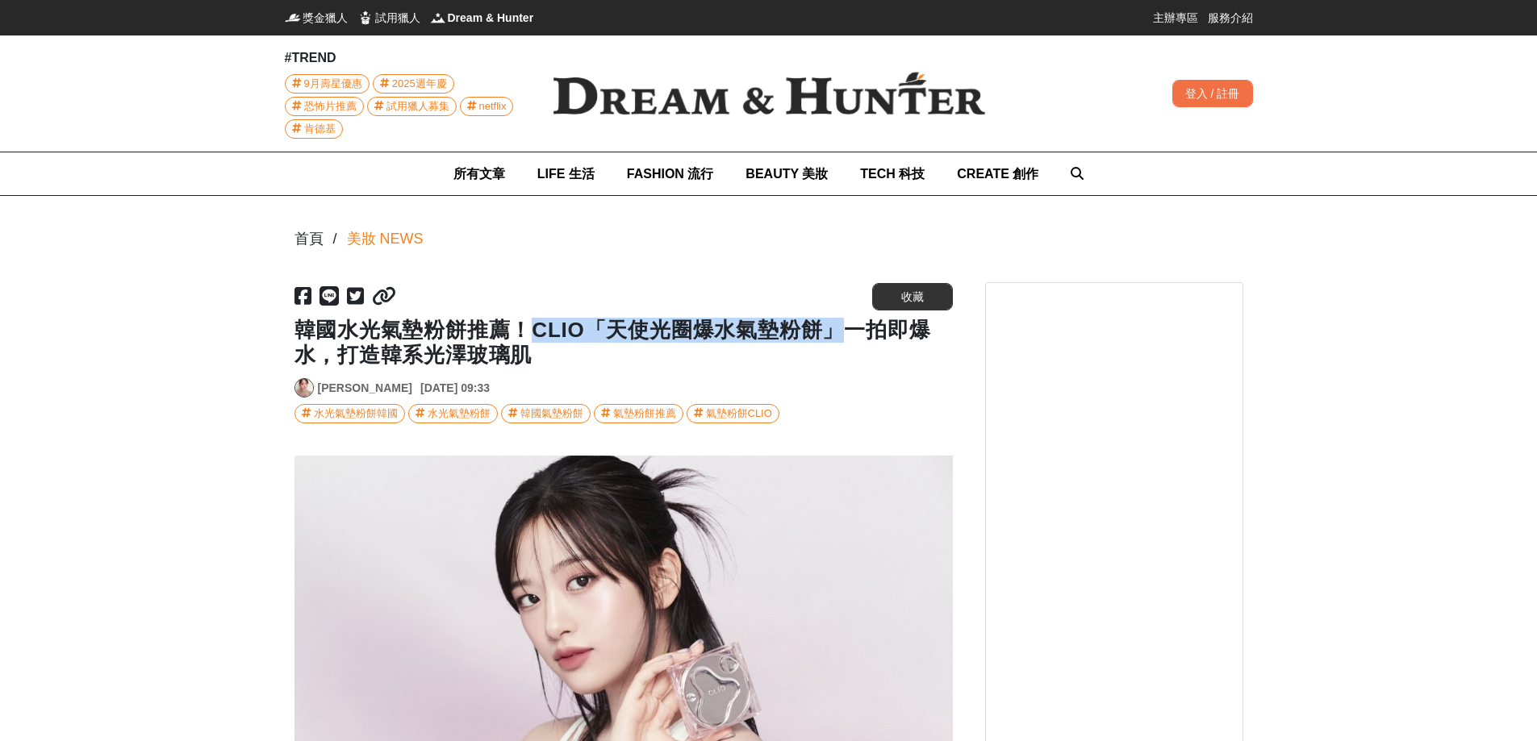
drag, startPoint x: 532, startPoint y: 326, endPoint x: 837, endPoint y: 334, distance: 305.1
click at [837, 334] on h1 "韓國水光氣墊粉餅推薦！CLIO「天使光圈爆水氣墊粉餅」一拍即爆水，打造韓系光澤玻璃肌" at bounding box center [623, 343] width 658 height 50
copy h1 "CLIO「天使光圈爆水氣墊粉餅」"
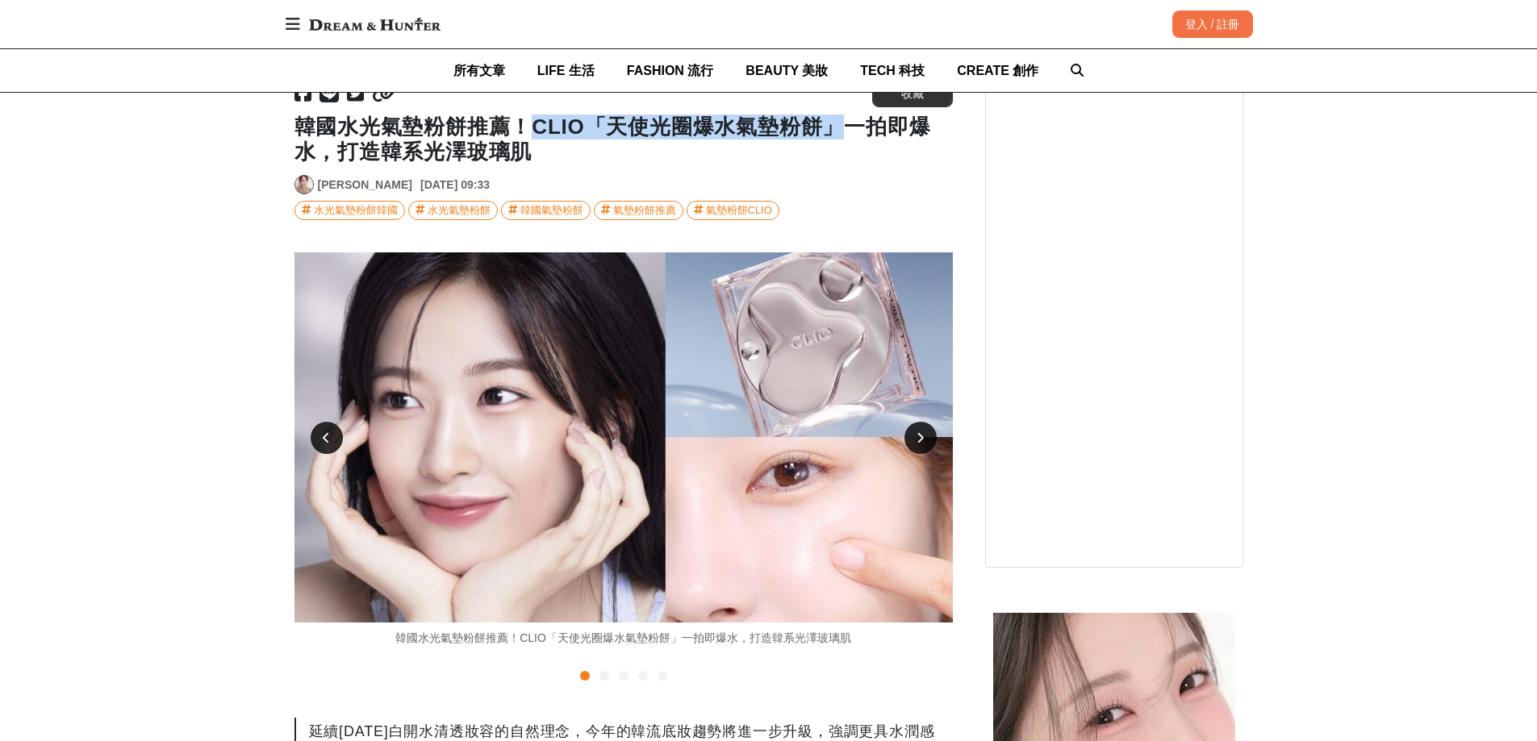
scroll to position [242, 0]
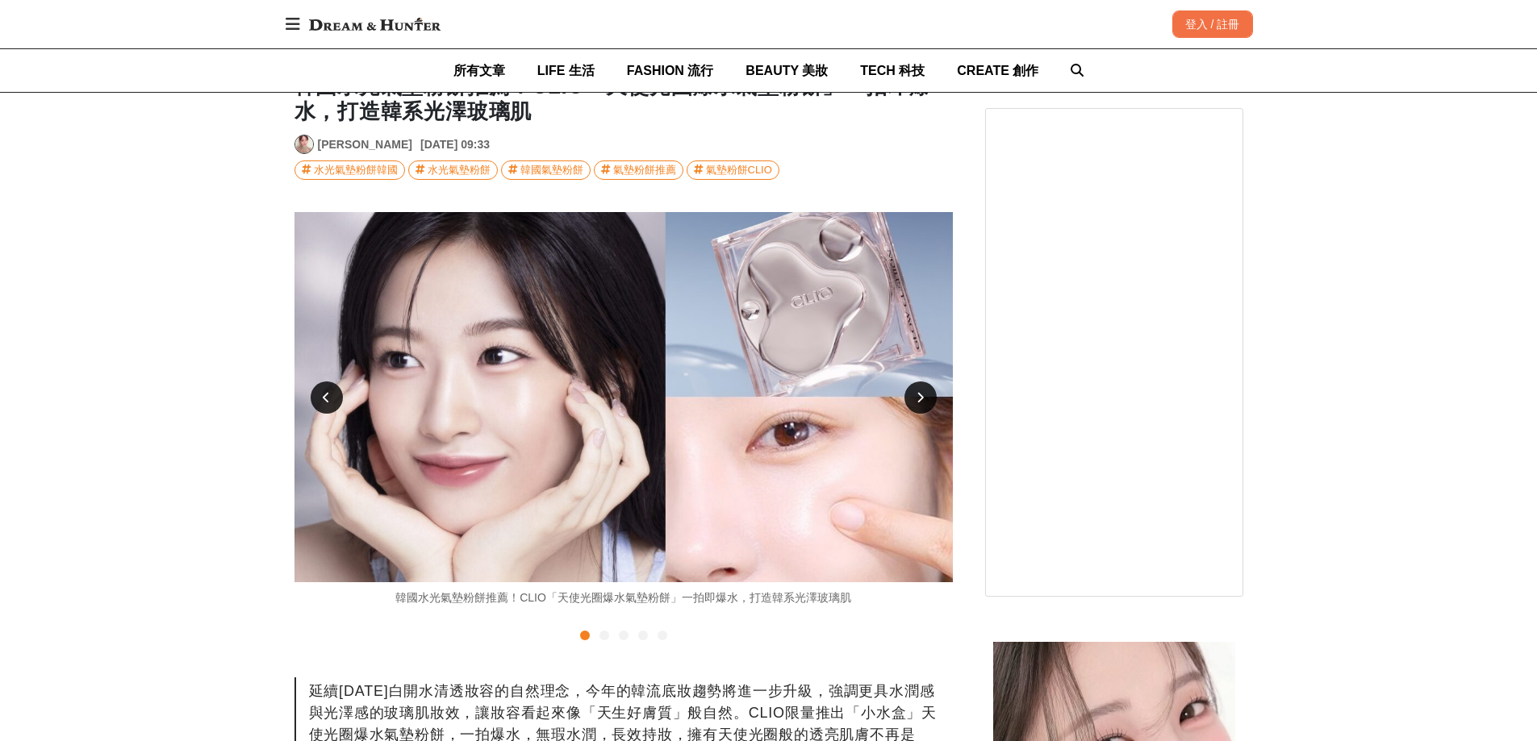
click at [933, 395] on div at bounding box center [920, 398] width 32 height 32
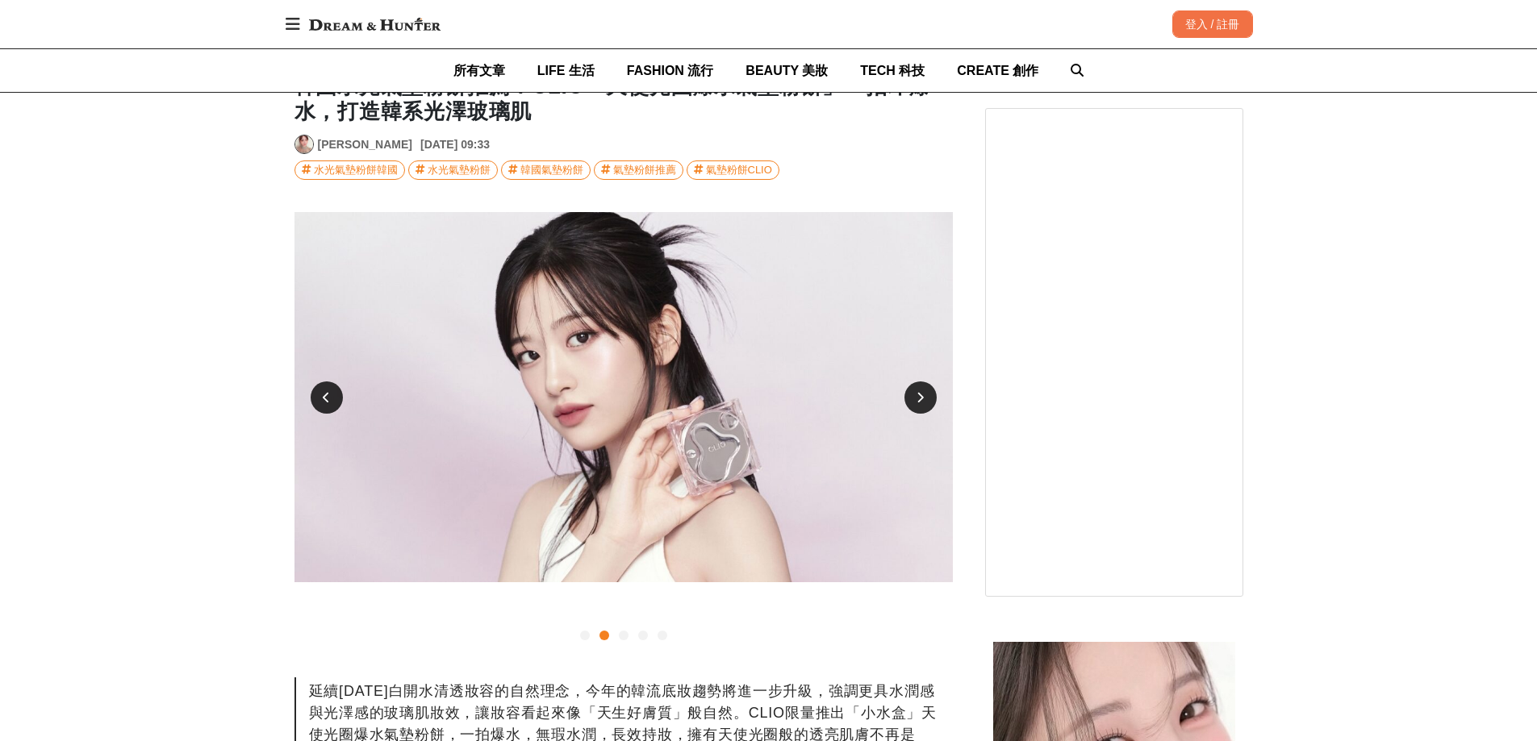
click at [926, 398] on div at bounding box center [920, 398] width 32 height 32
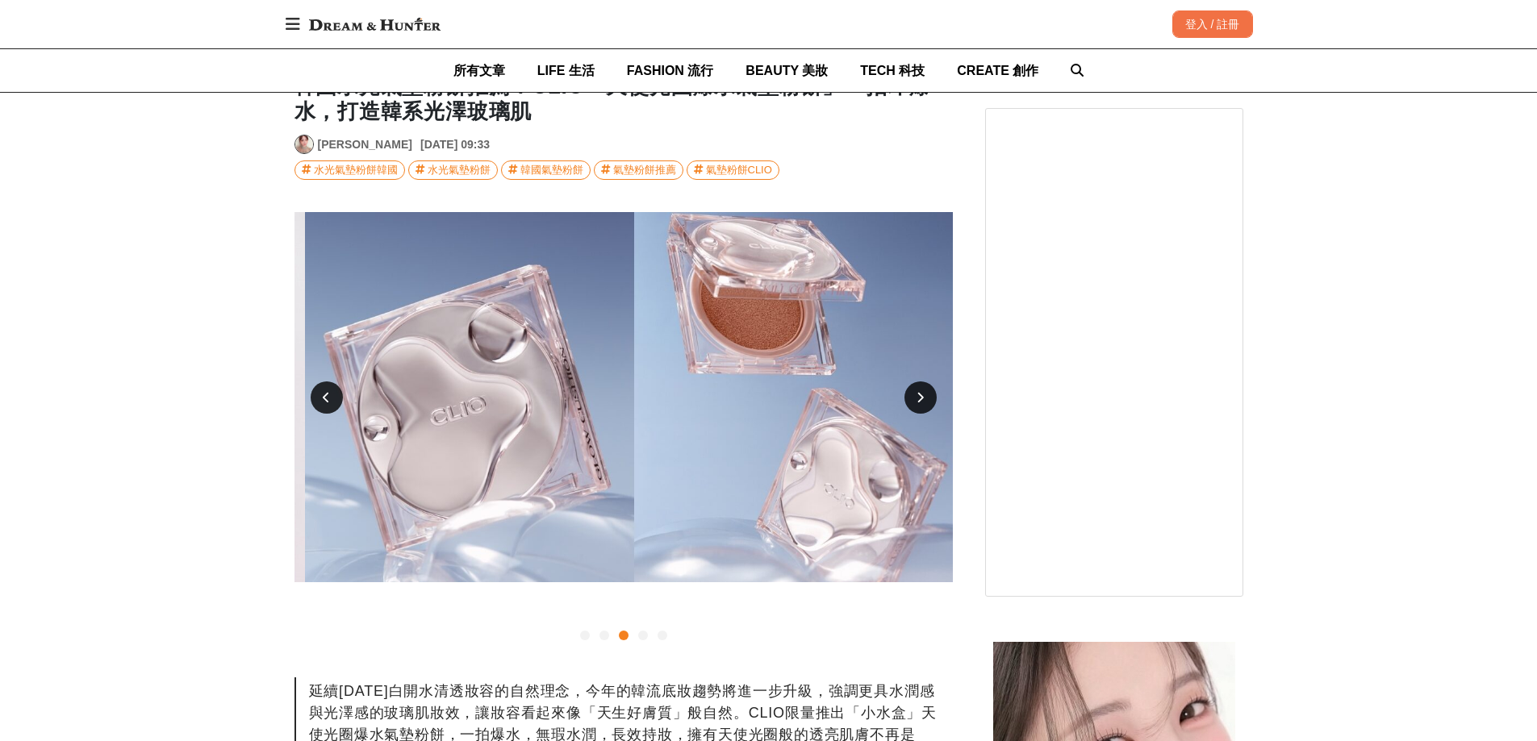
scroll to position [0, 1317]
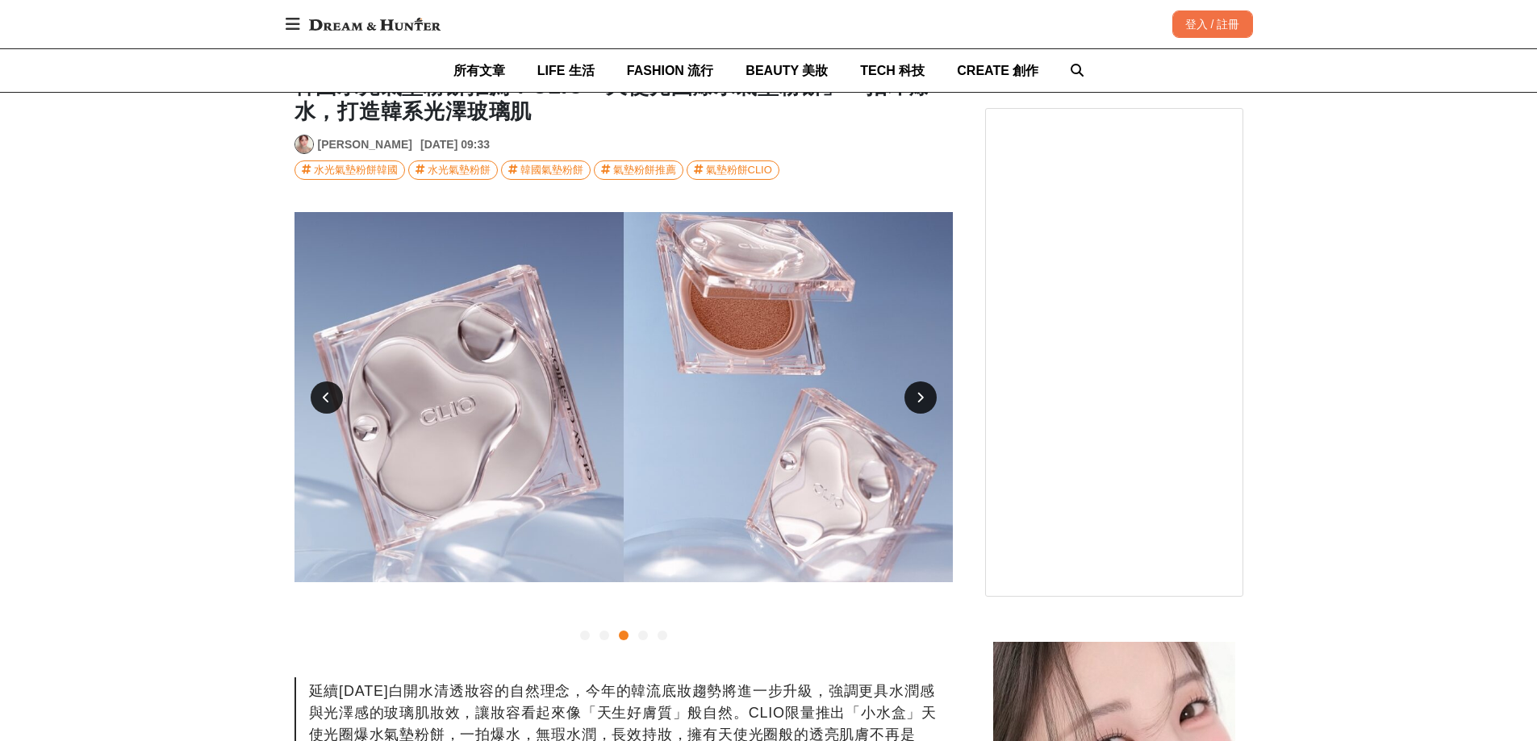
click at [943, 396] on img at bounding box center [623, 397] width 658 height 370
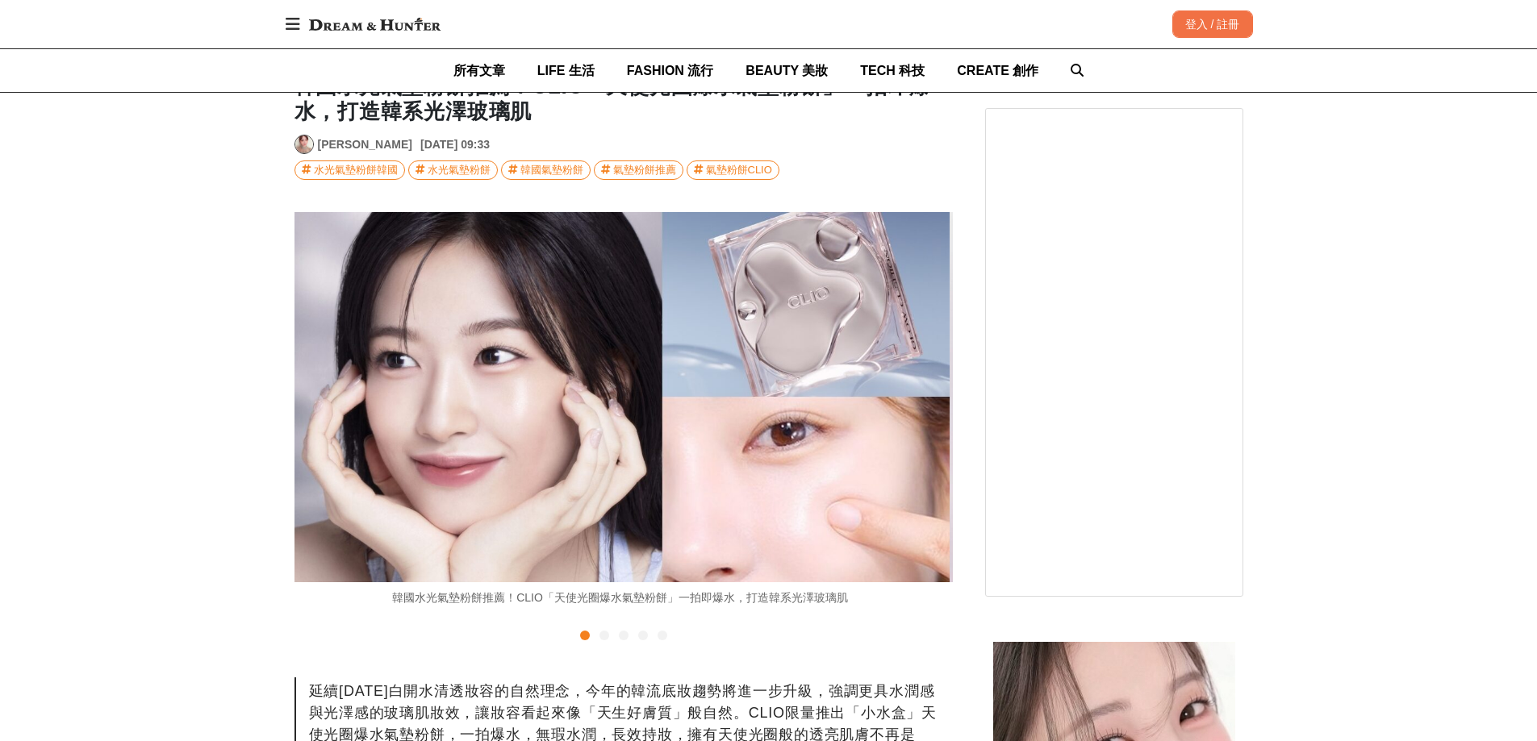
scroll to position [0, 0]
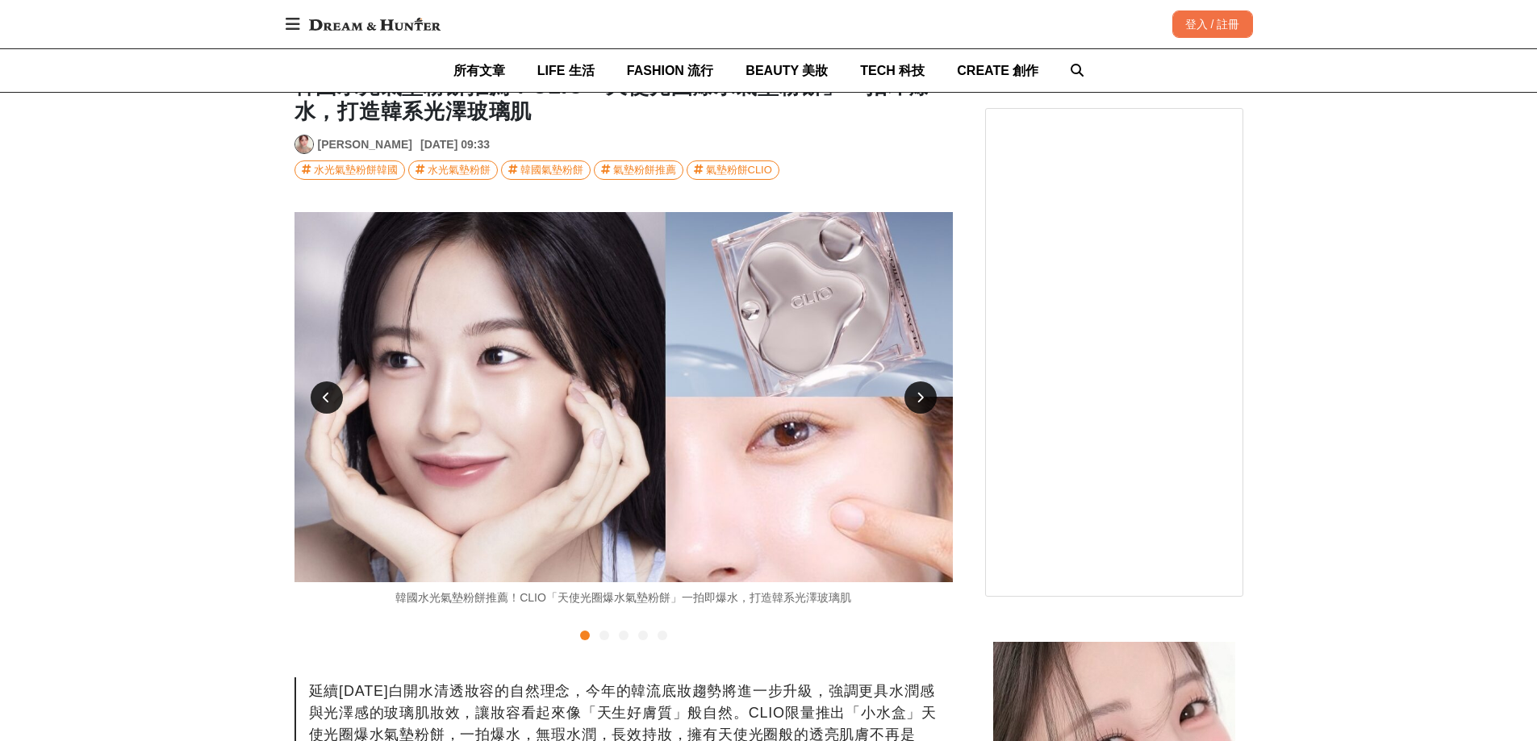
click at [909, 396] on div at bounding box center [920, 398] width 32 height 32
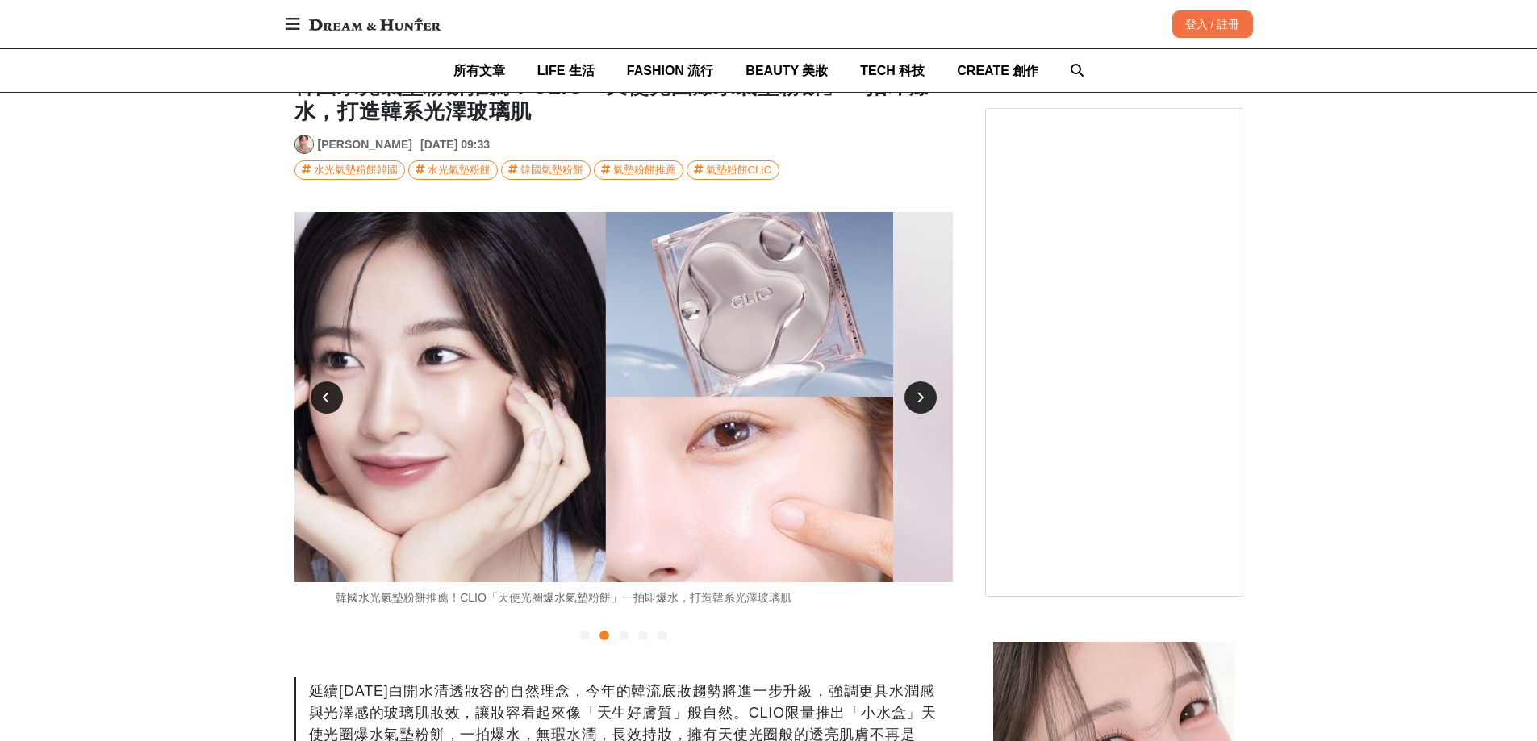
click at [911, 395] on div at bounding box center [920, 398] width 32 height 32
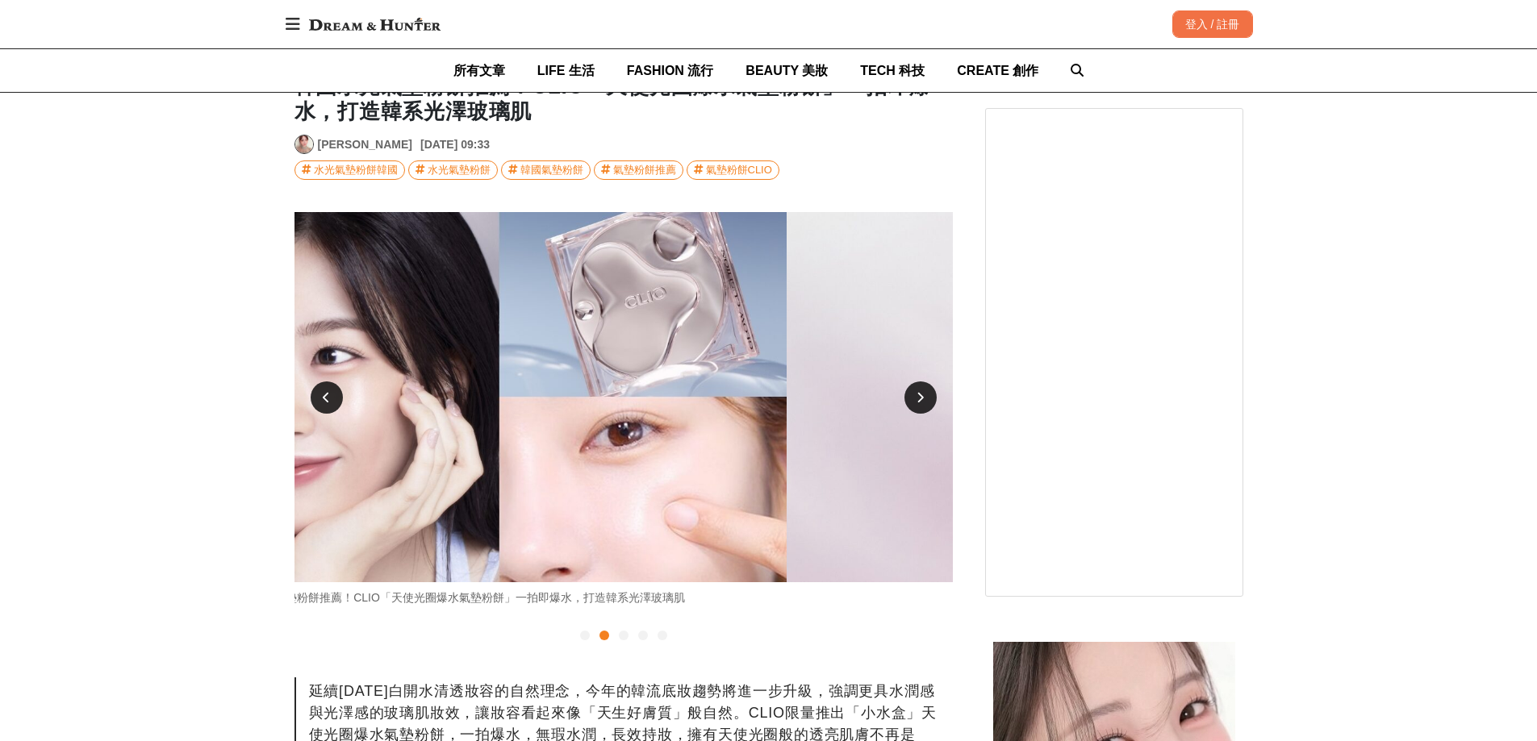
click at [912, 395] on div at bounding box center [920, 398] width 32 height 32
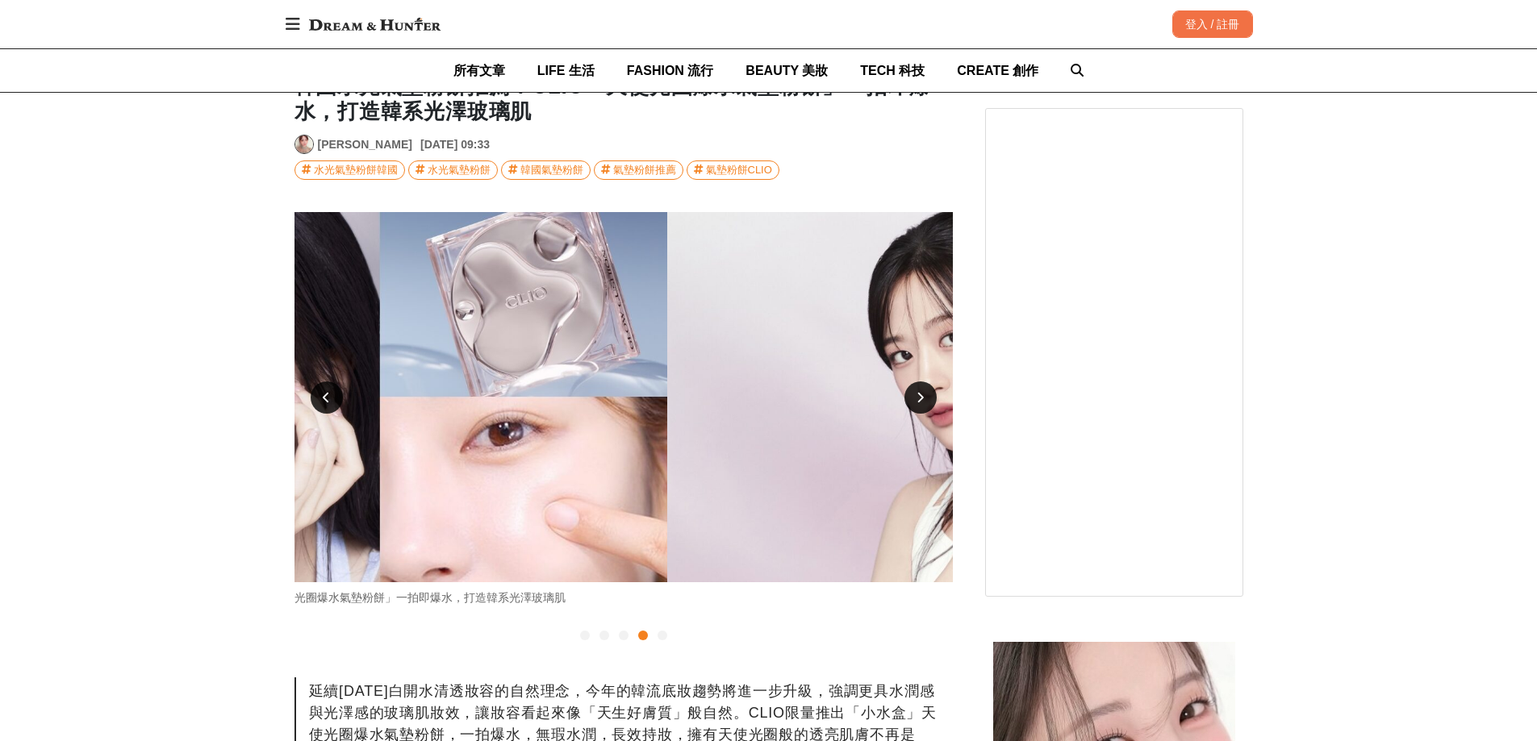
click at [911, 395] on div at bounding box center [920, 398] width 32 height 32
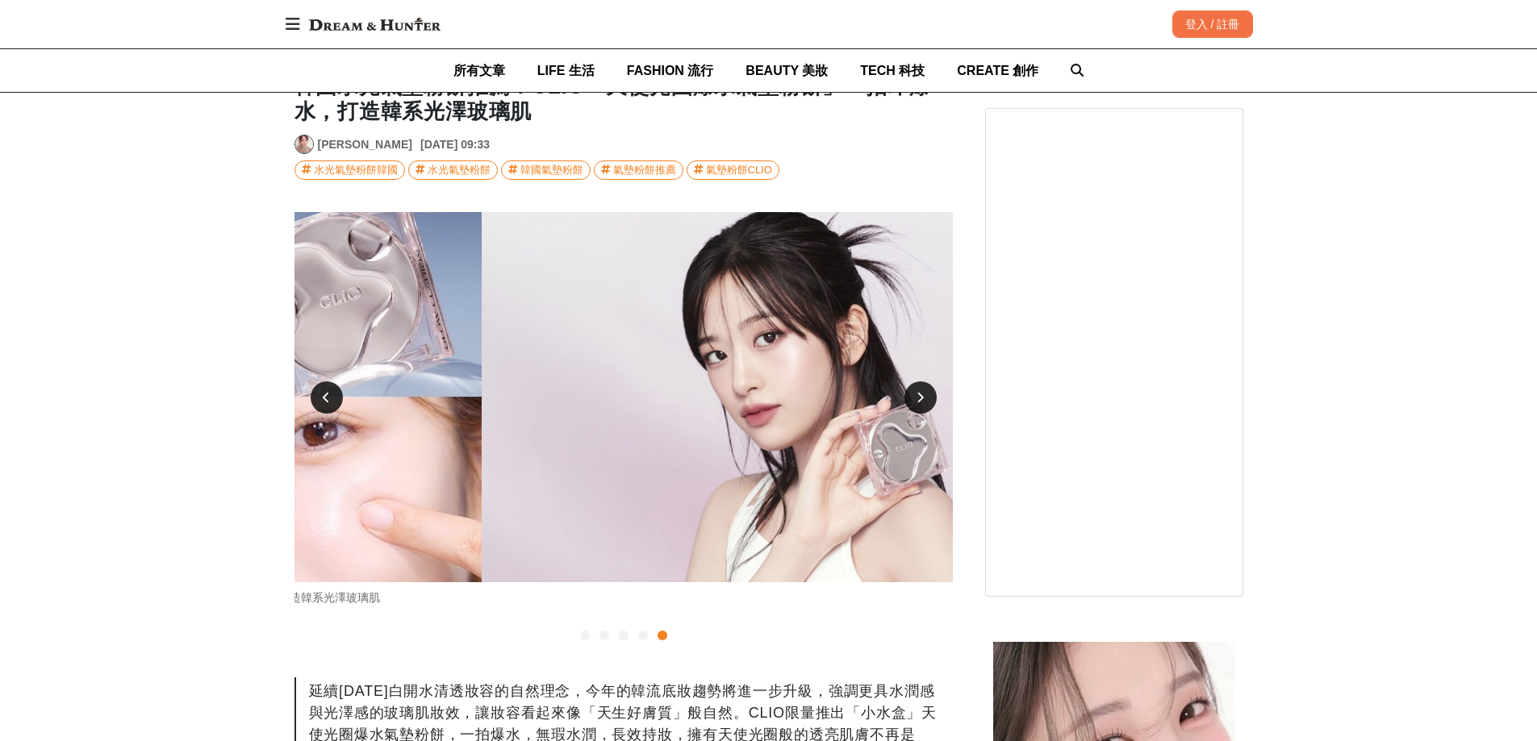
click at [910, 394] on div at bounding box center [920, 398] width 32 height 32
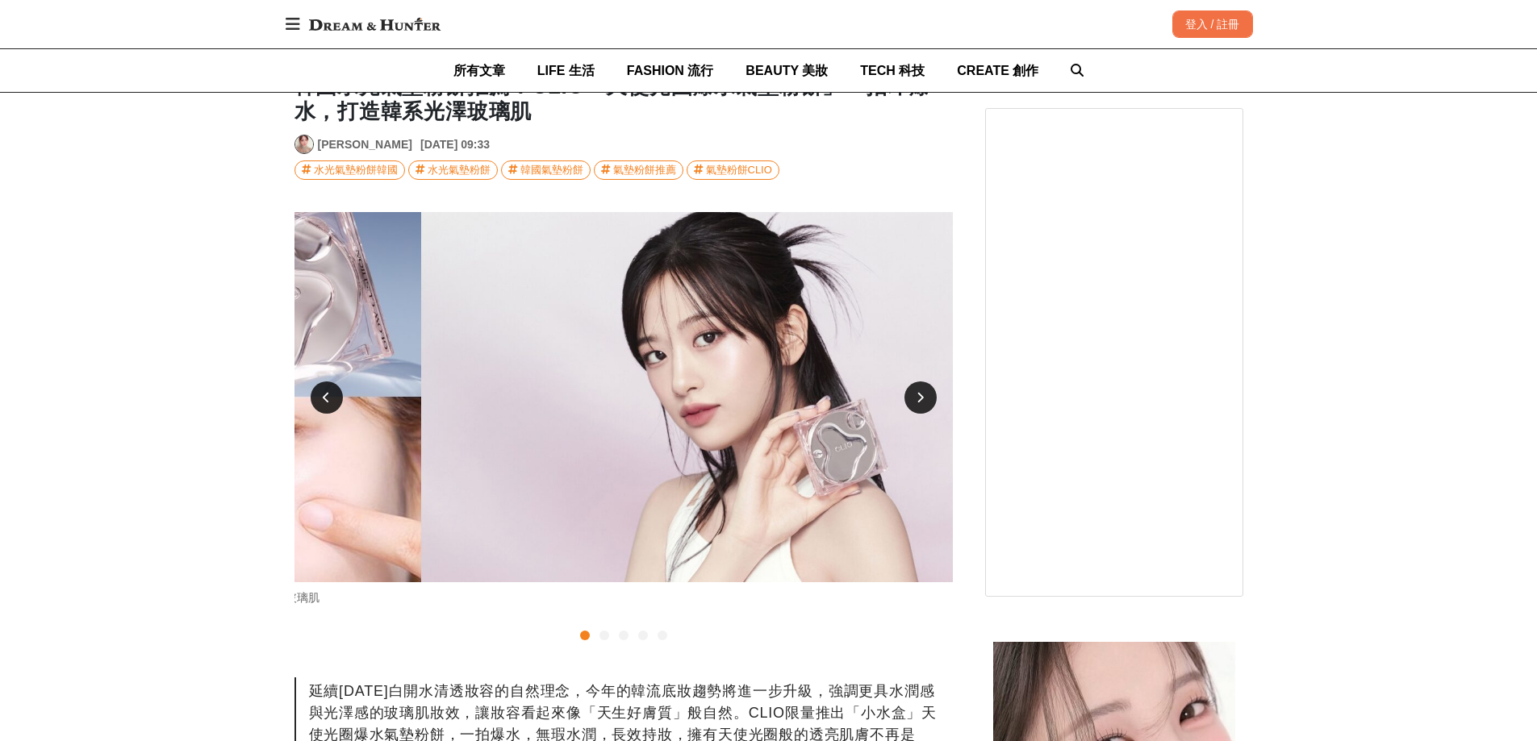
click at [909, 394] on div at bounding box center [920, 398] width 32 height 32
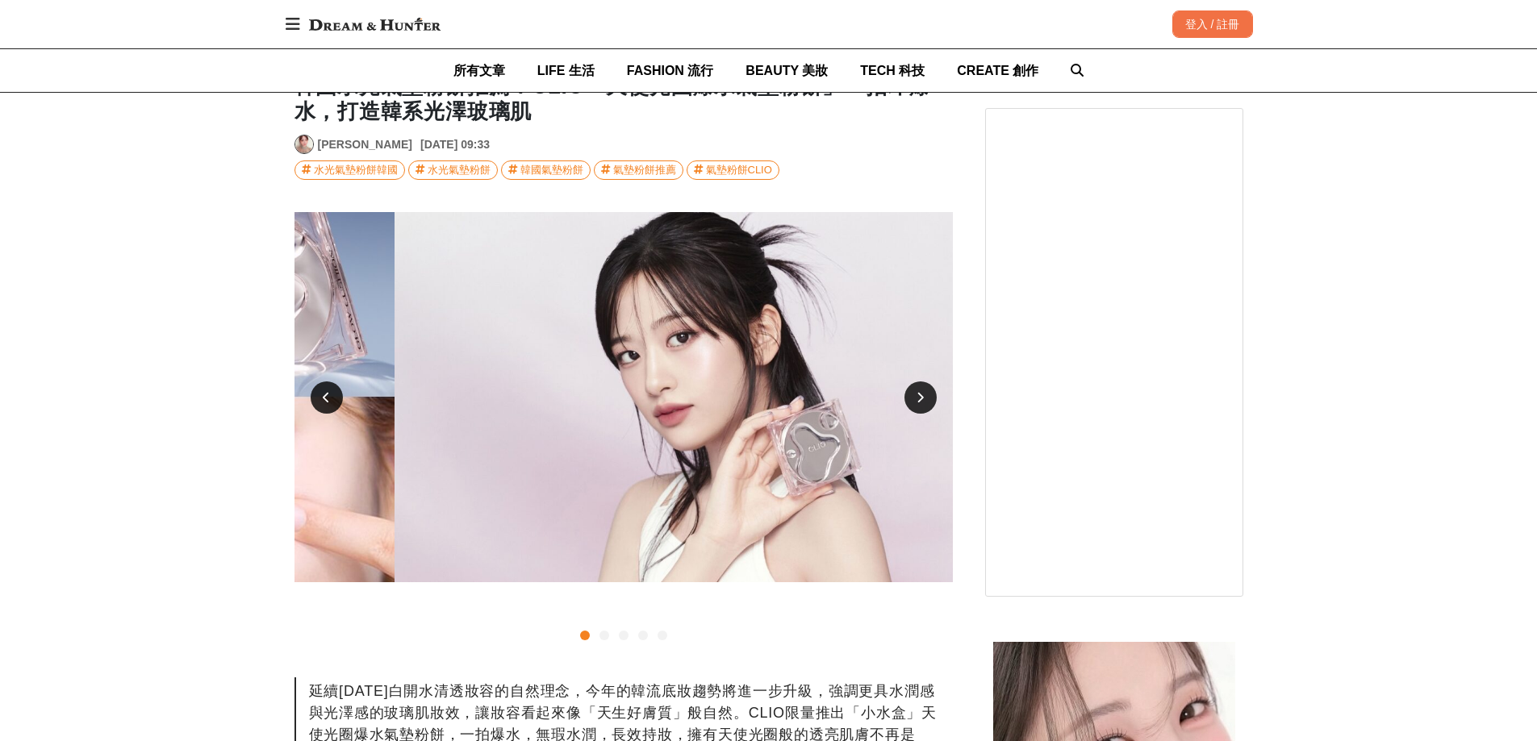
click at [909, 394] on div at bounding box center [920, 398] width 32 height 32
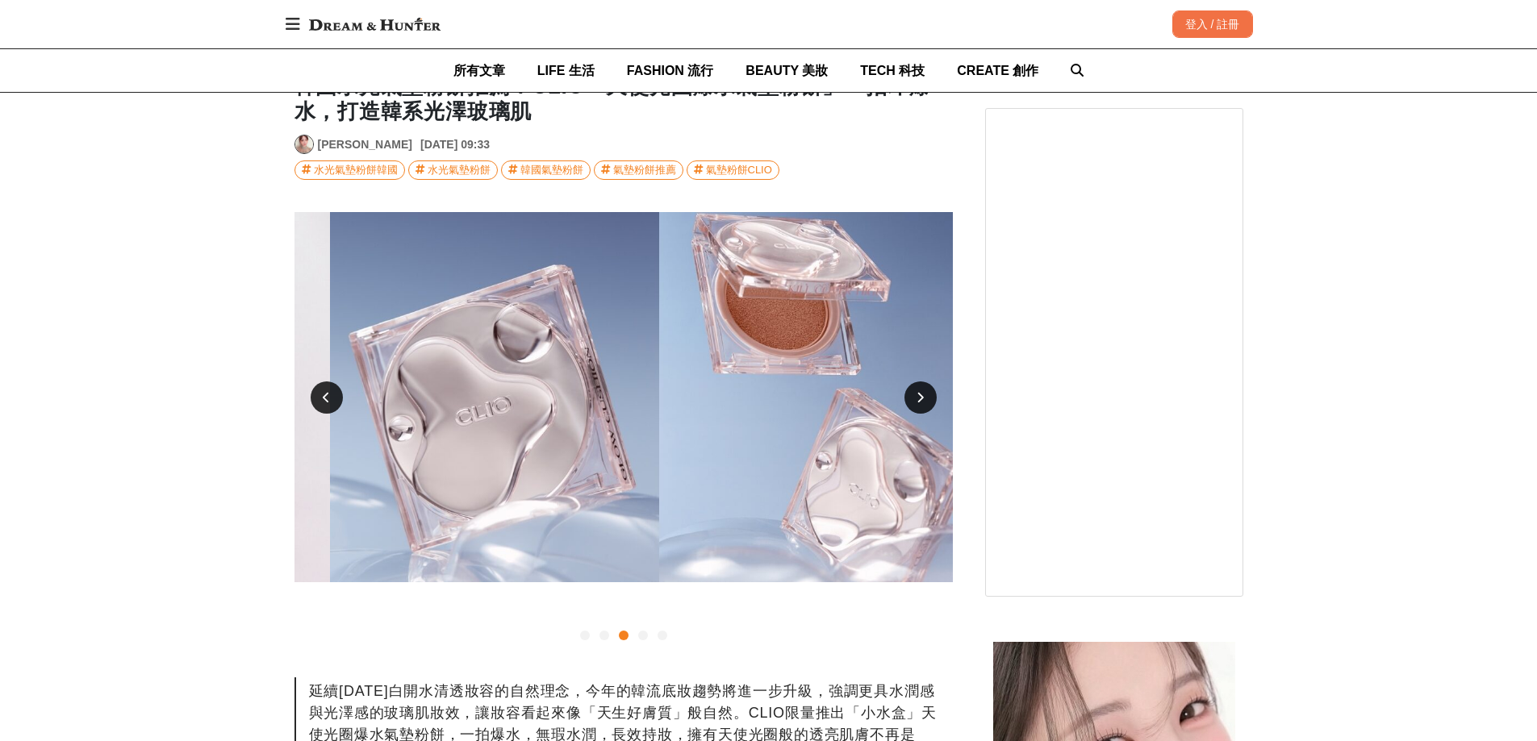
click at [908, 394] on div at bounding box center [920, 398] width 32 height 32
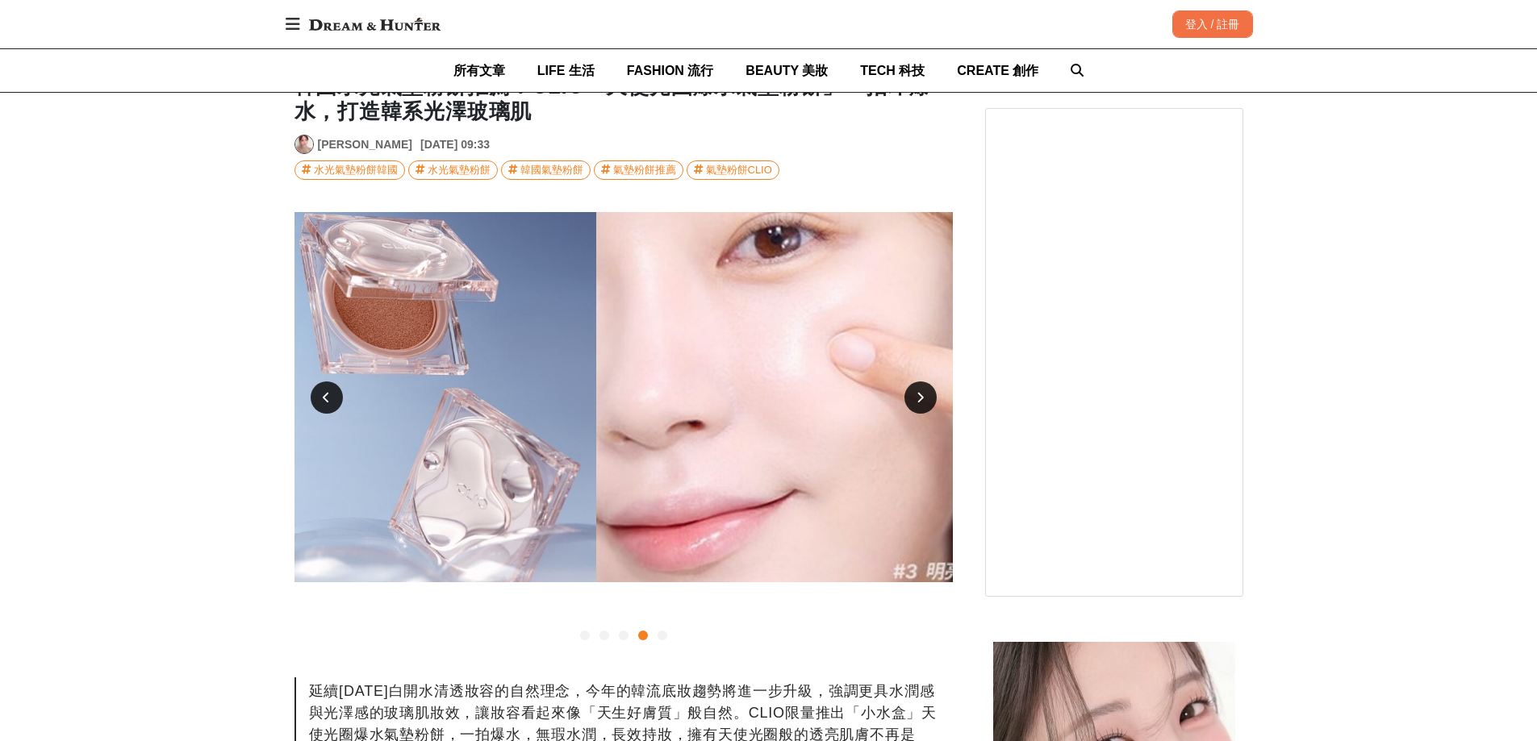
scroll to position [0, 1975]
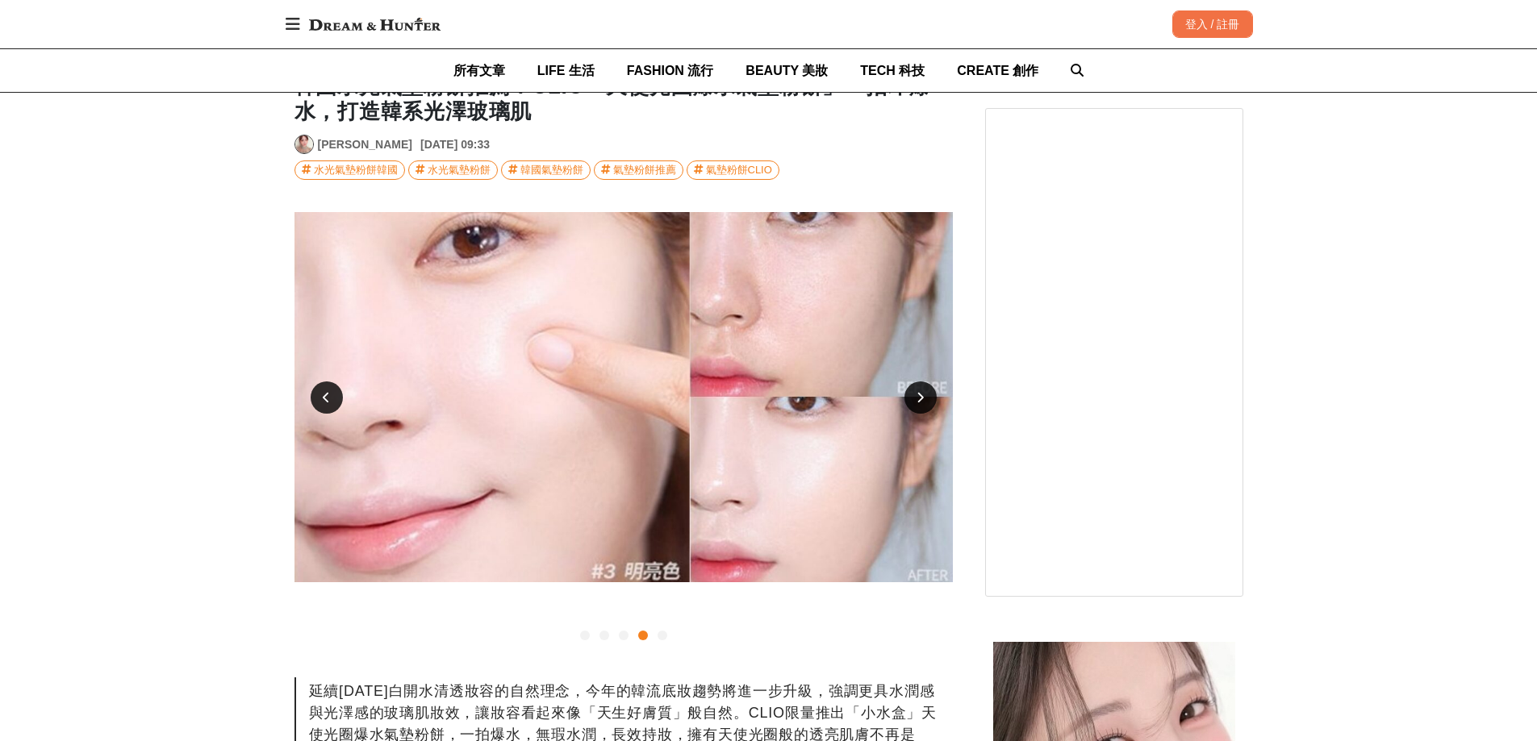
click at [917, 396] on icon at bounding box center [920, 397] width 7 height 11
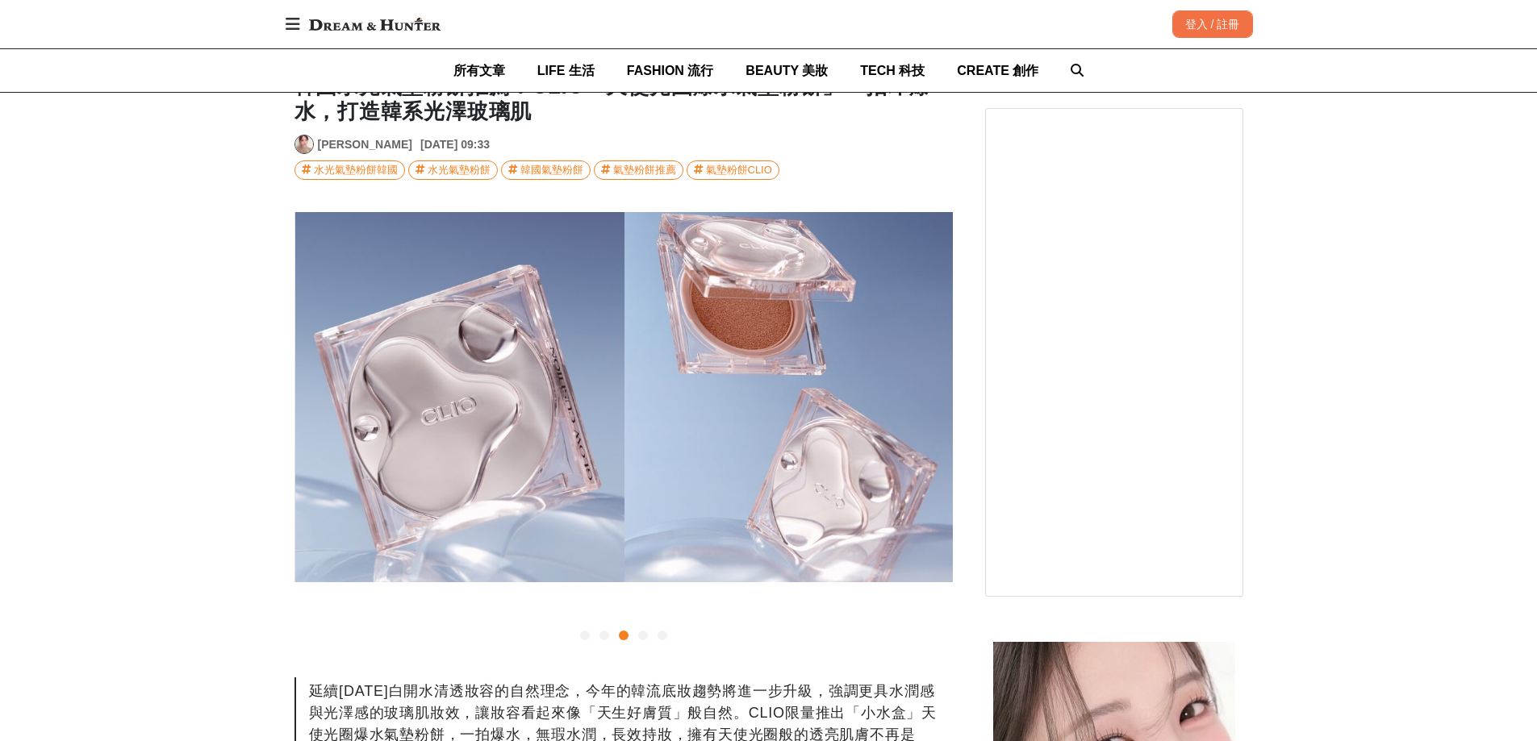
scroll to position [0, 1317]
